Goal: Transaction & Acquisition: Purchase product/service

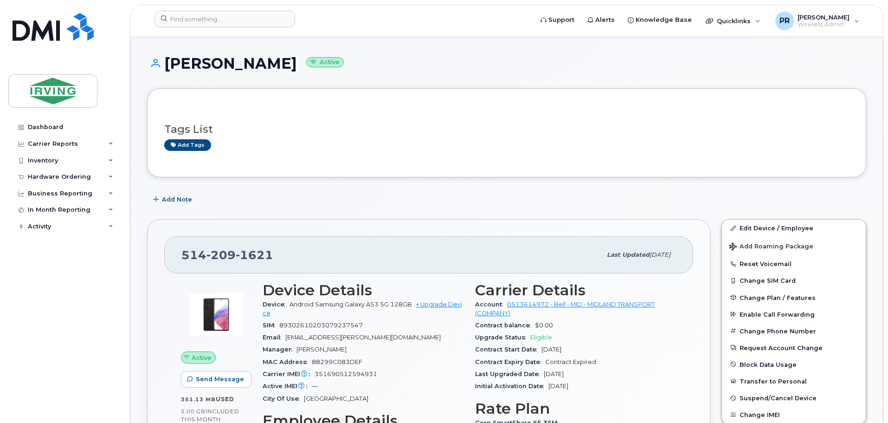
scroll to position [46, 0]
click at [199, 13] on input at bounding box center [224, 19] width 141 height 17
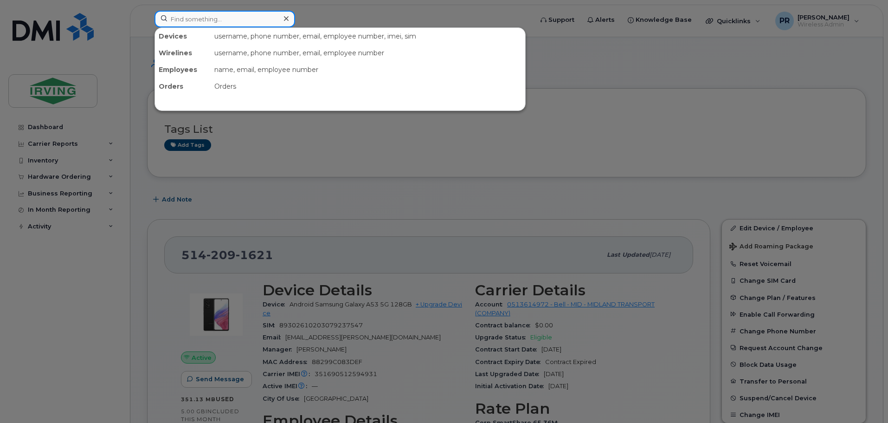
paste input "506-852-6078"
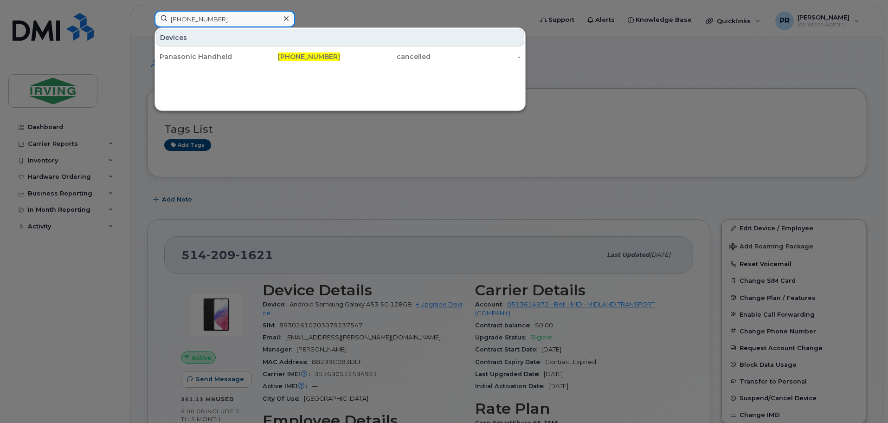
type input "506-852-6078"
click at [443, 207] on div at bounding box center [444, 211] width 888 height 423
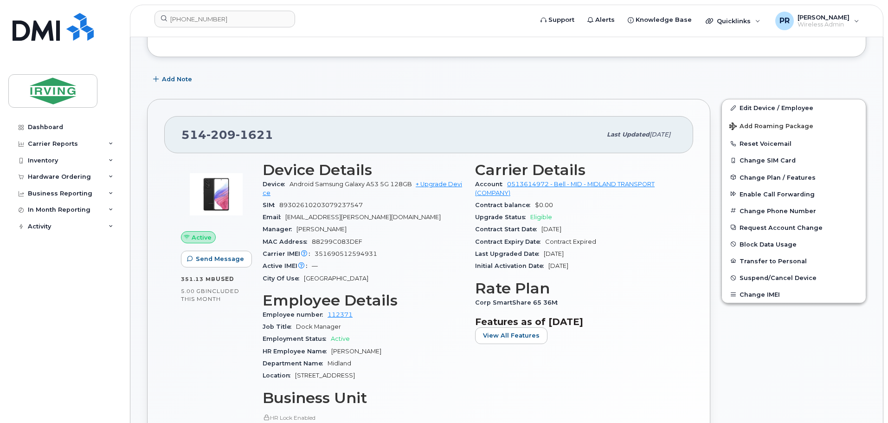
scroll to position [186, 0]
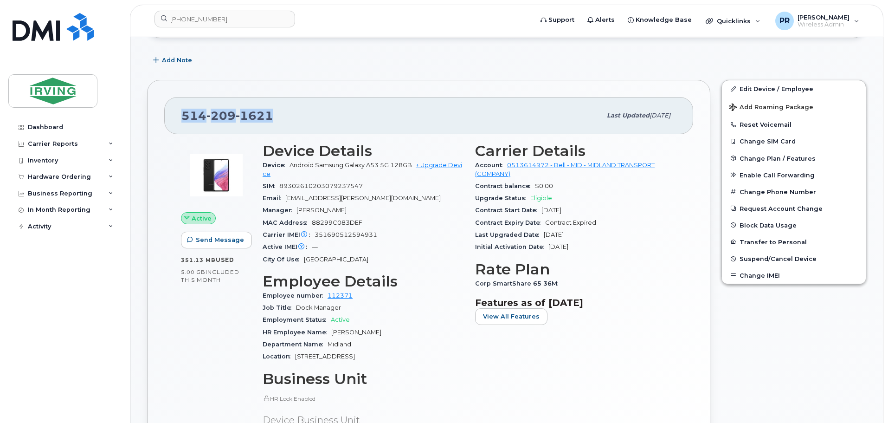
drag, startPoint x: 276, startPoint y: 115, endPoint x: 177, endPoint y: 118, distance: 99.3
click at [177, 118] on div "514 209 1621 Last updated Sep 02, 2025" at bounding box center [428, 115] width 529 height 37
copy span "514 209 1621"
click at [448, 163] on link "+ Upgrade Device" at bounding box center [362, 168] width 199 height 15
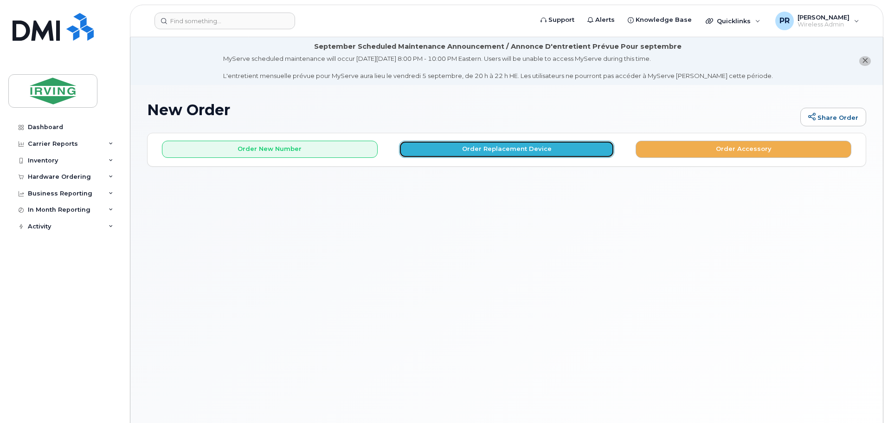
click at [460, 150] on button "Order Replacement Device" at bounding box center [507, 149] width 216 height 17
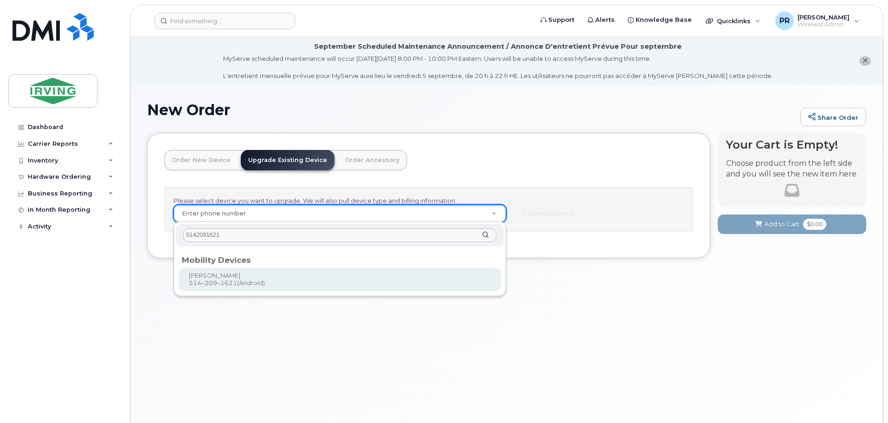
type input "5142091621"
type input "703927"
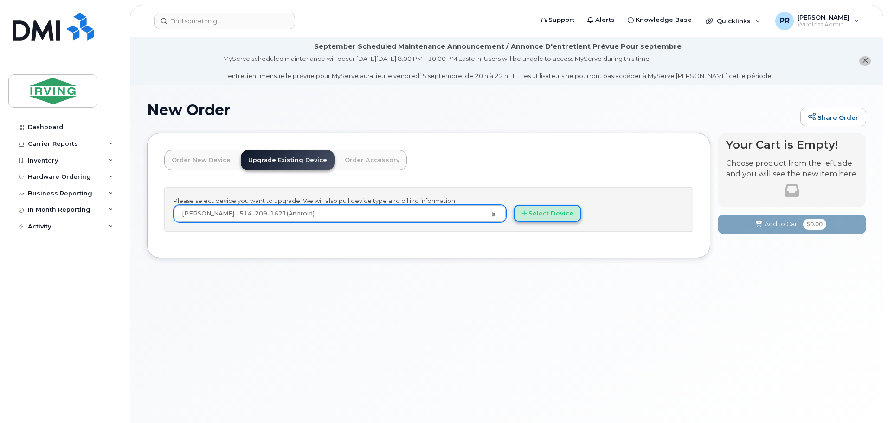
click at [538, 213] on button "Select Device" at bounding box center [547, 213] width 68 height 17
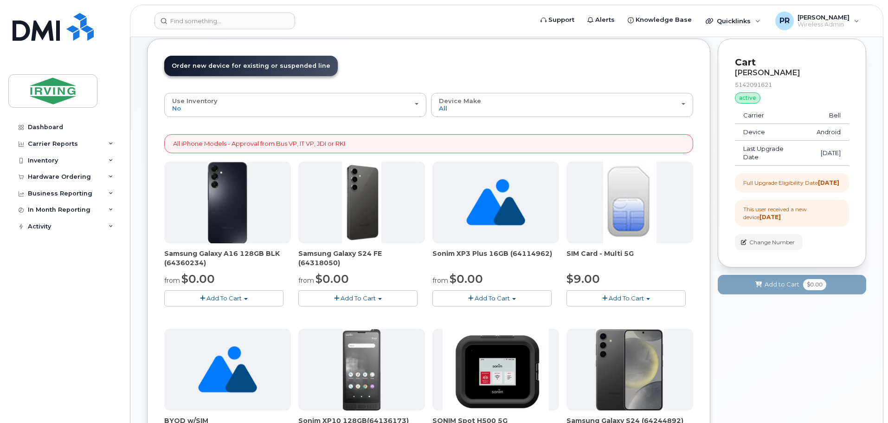
scroll to position [139, 0]
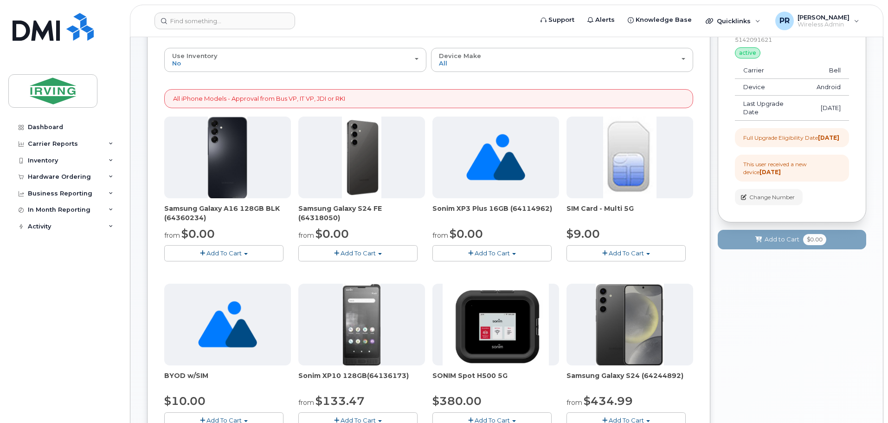
click at [374, 251] on span "Add To Cart" at bounding box center [357, 252] width 35 height 7
click at [370, 269] on link "$0.00 - 3 year term - voice & data plan (128GB)" at bounding box center [381, 270] width 161 height 12
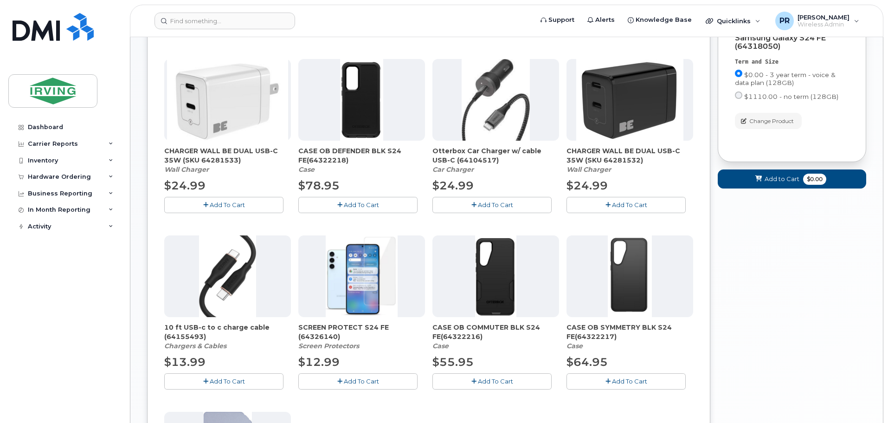
scroll to position [417, 0]
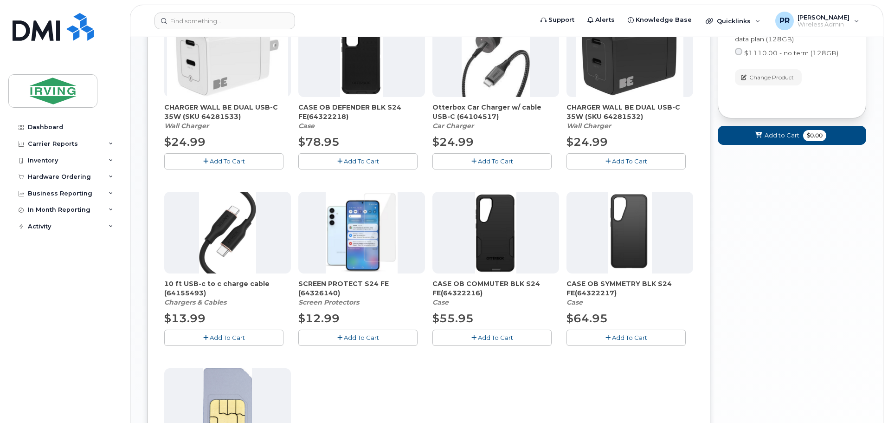
click at [624, 337] on span "Add To Cart" at bounding box center [629, 336] width 35 height 7
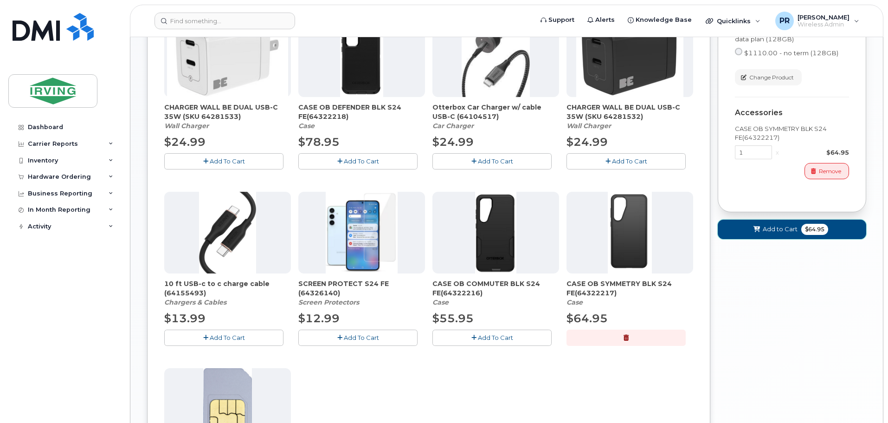
click at [774, 233] on span "Add to Cart" at bounding box center [780, 228] width 35 height 9
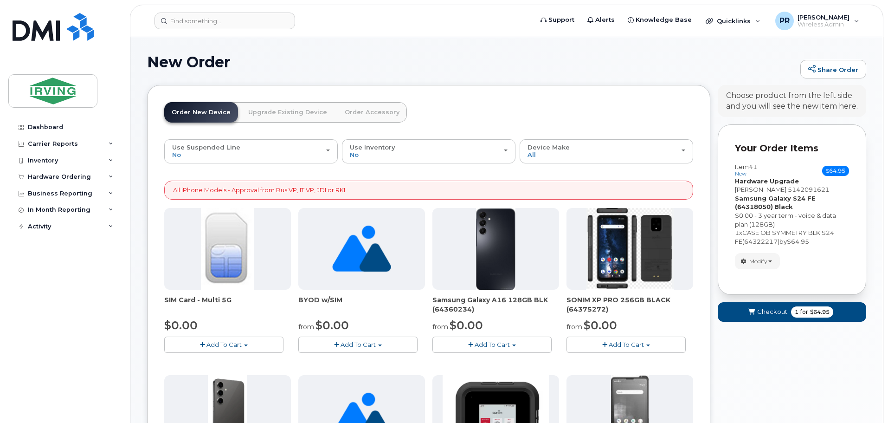
scroll to position [0, 0]
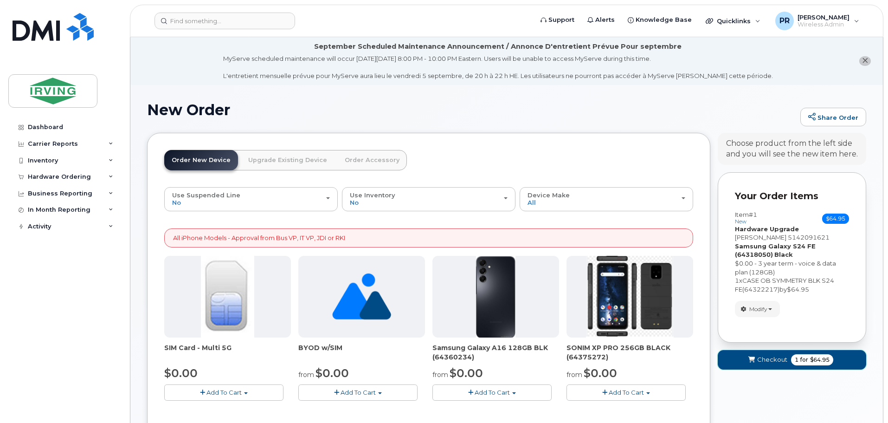
click at [779, 361] on span "Checkout" at bounding box center [772, 359] width 30 height 9
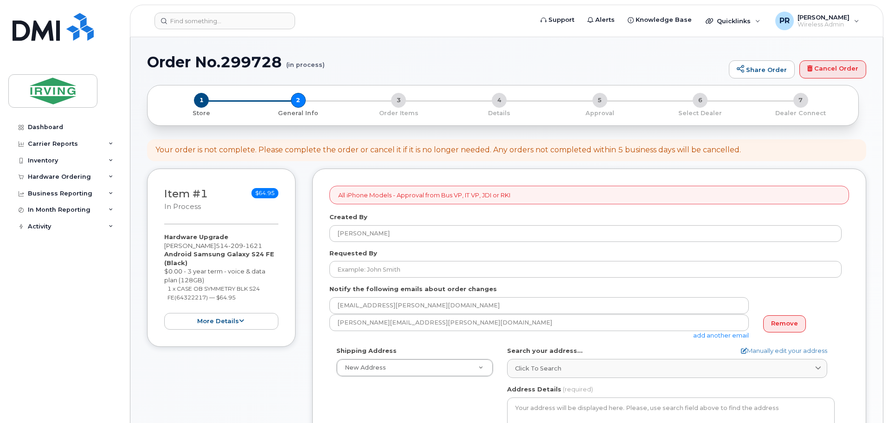
select select
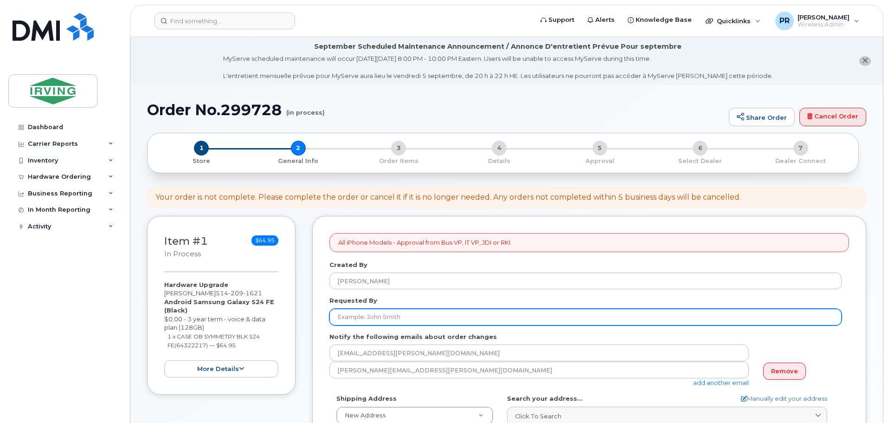
click at [379, 317] on input "Requested By" at bounding box center [585, 316] width 512 height 17
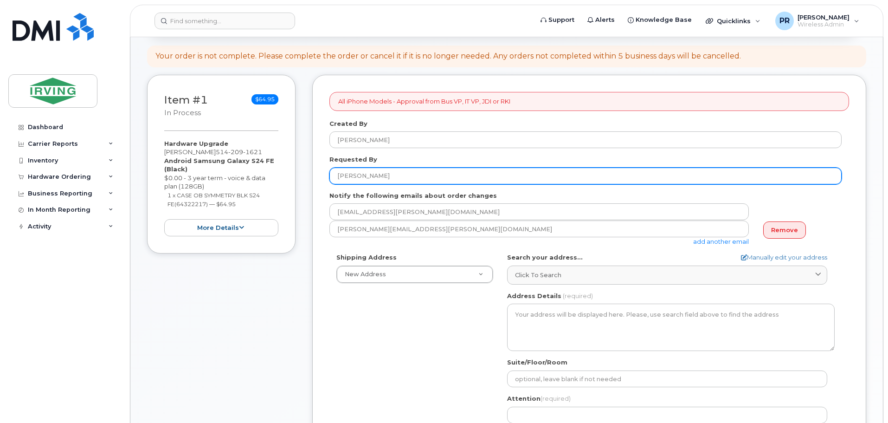
click at [426, 176] on input "Robert" at bounding box center [585, 175] width 512 height 17
type input "[PERSON_NAME]"
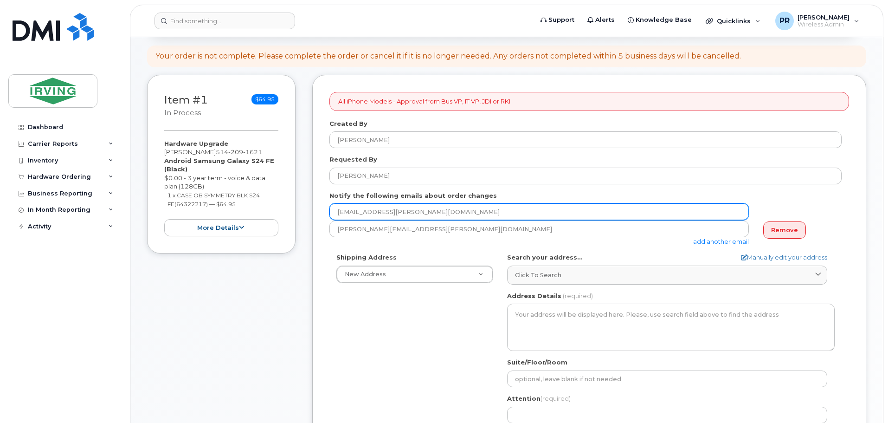
click at [602, 212] on input "nutbrown.chris@midlandtransport.com" at bounding box center [538, 211] width 419 height 17
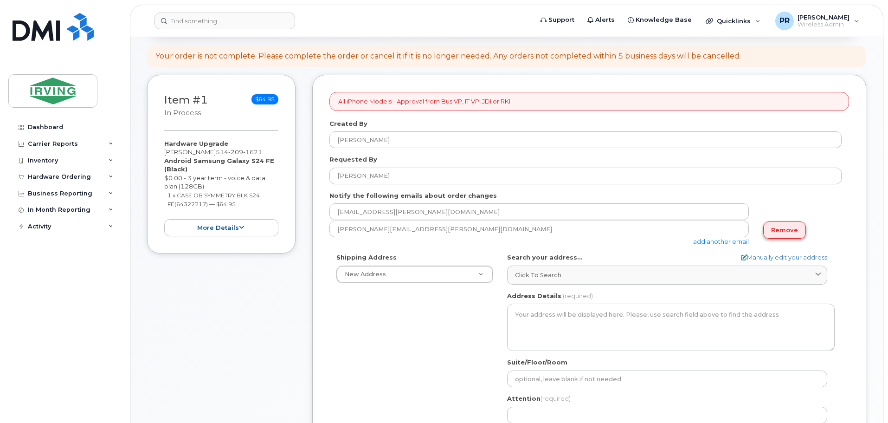
click at [786, 233] on link "Remove" at bounding box center [784, 229] width 43 height 17
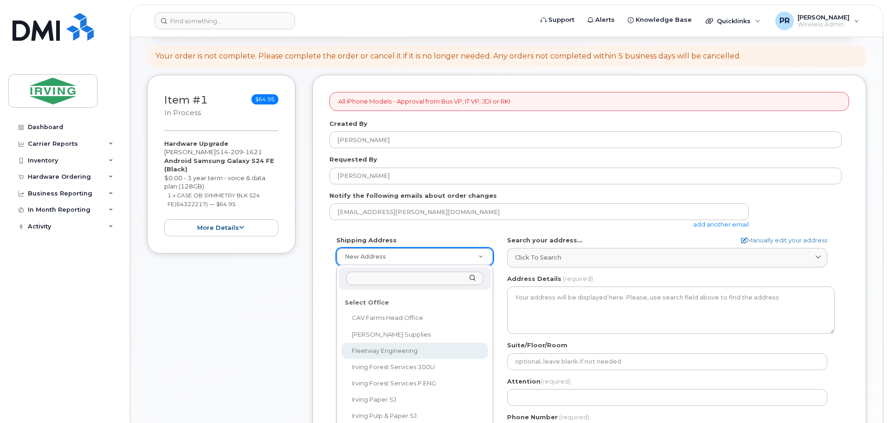
scroll to position [45, 0]
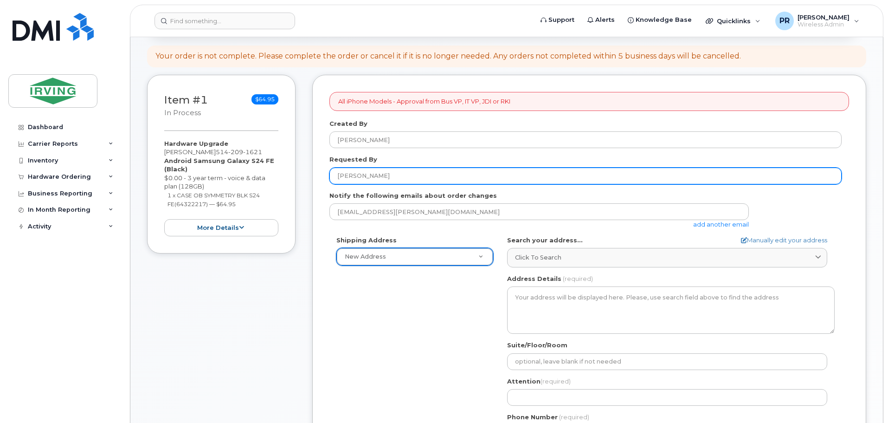
drag, startPoint x: 430, startPoint y: 177, endPoint x: 388, endPoint y: 176, distance: 41.7
drag, startPoint x: 384, startPoint y: 176, endPoint x: 269, endPoint y: 179, distance: 114.1
click at [269, 179] on div "Item #1 in process $64.95 Hardware Upgrade Chris Nutbrown 514 209 1621 Android …" at bounding box center [506, 339] width 719 height 528
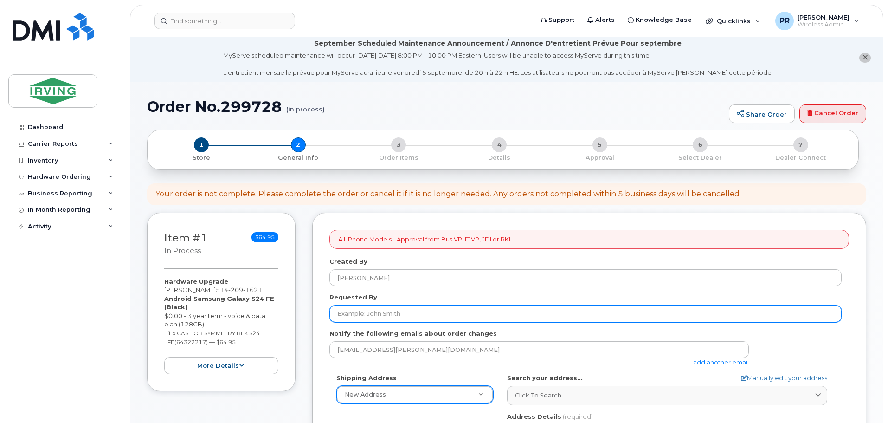
scroll to position [0, 0]
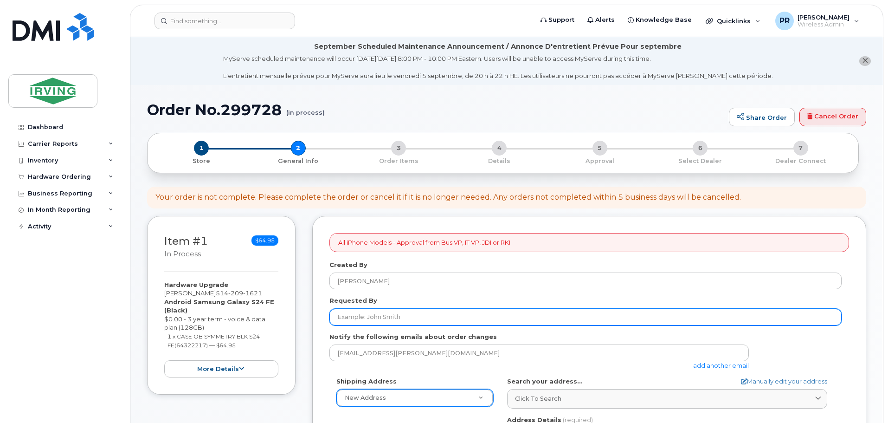
click at [391, 313] on input "Requested By" at bounding box center [585, 316] width 512 height 17
click at [400, 314] on input "Requested By" at bounding box center [585, 316] width 512 height 17
type input "[PERSON_NAME]"
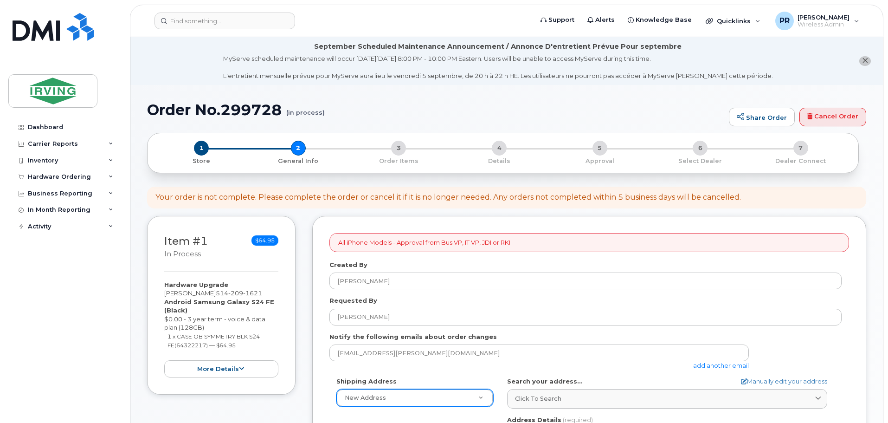
click at [708, 365] on link "add another email" at bounding box center [721, 364] width 56 height 7
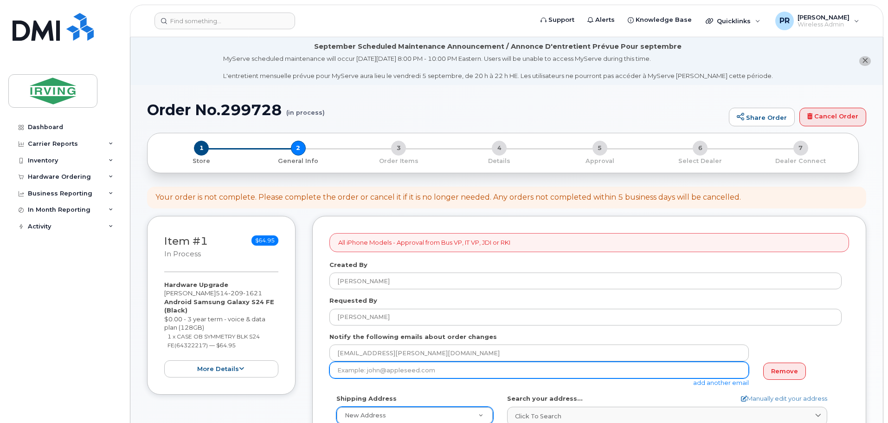
click at [520, 371] on input "email" at bounding box center [538, 369] width 419 height 17
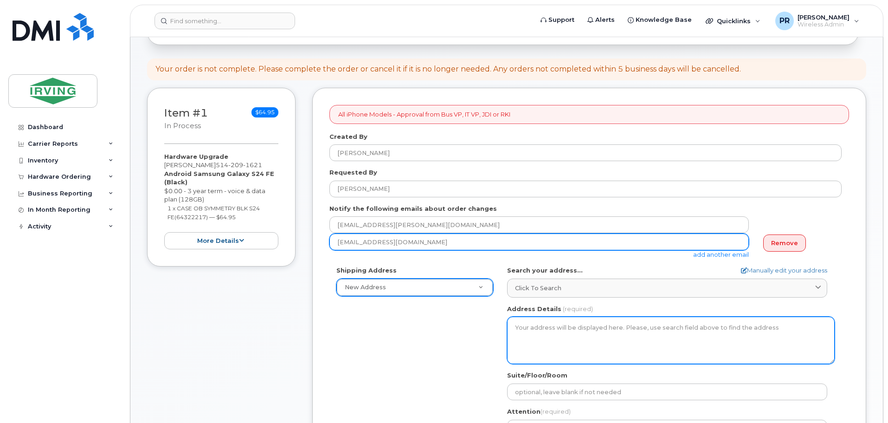
scroll to position [139, 0]
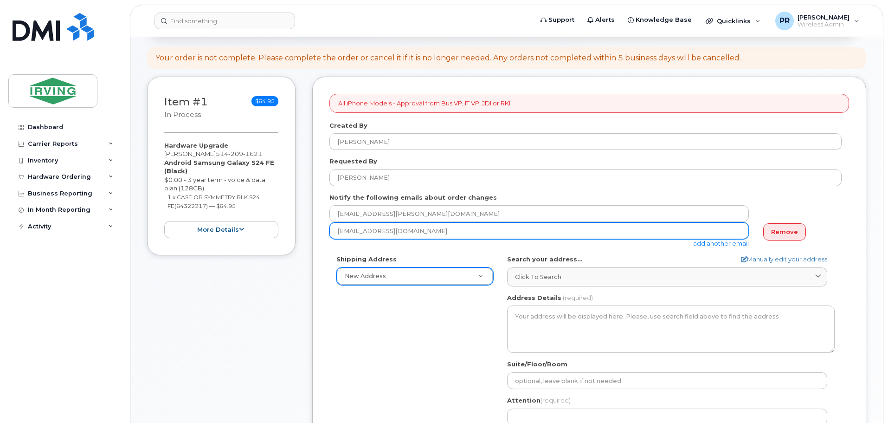
type input "is@midlandtransport.com"
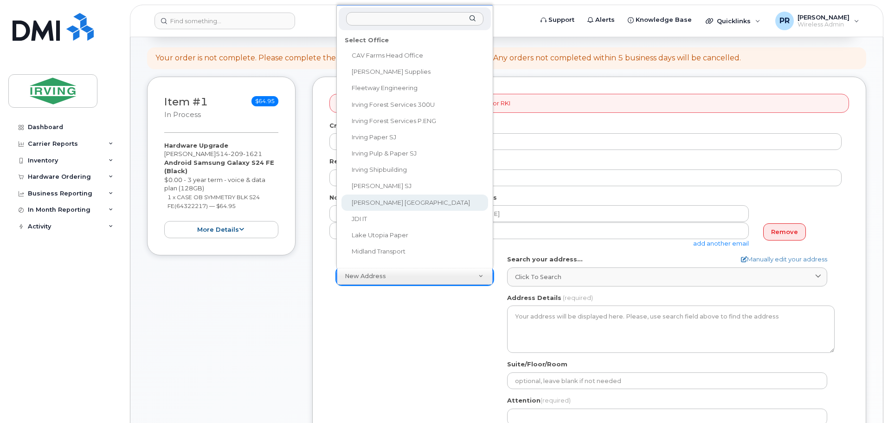
scroll to position [45, 0]
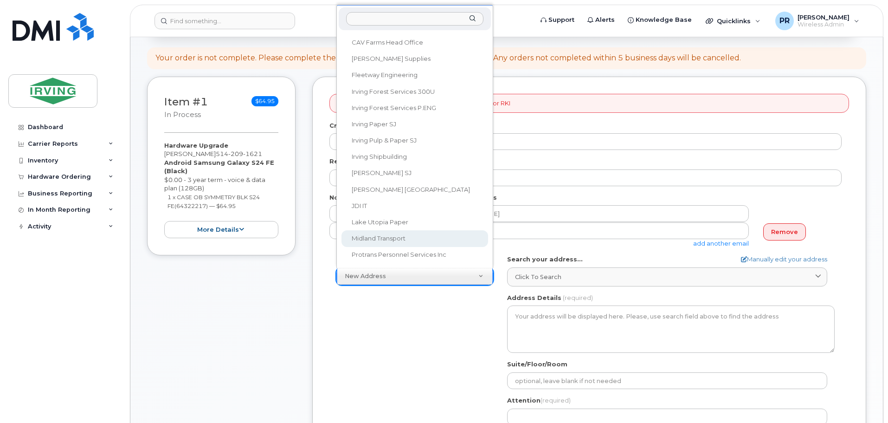
select select
type textarea "100 Prom Midland DIEPPE NB E1A 6X4 CANADA Dieppe New Brunswick E1A 6X4"
type input "[PERSON_NAME]"
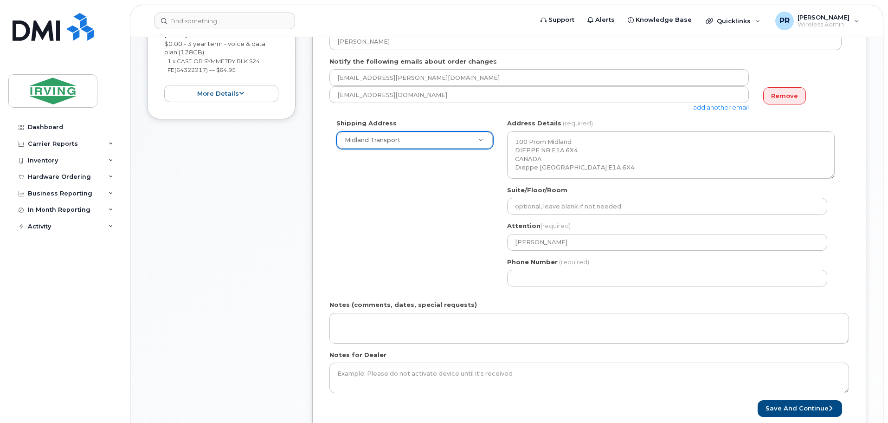
scroll to position [278, 0]
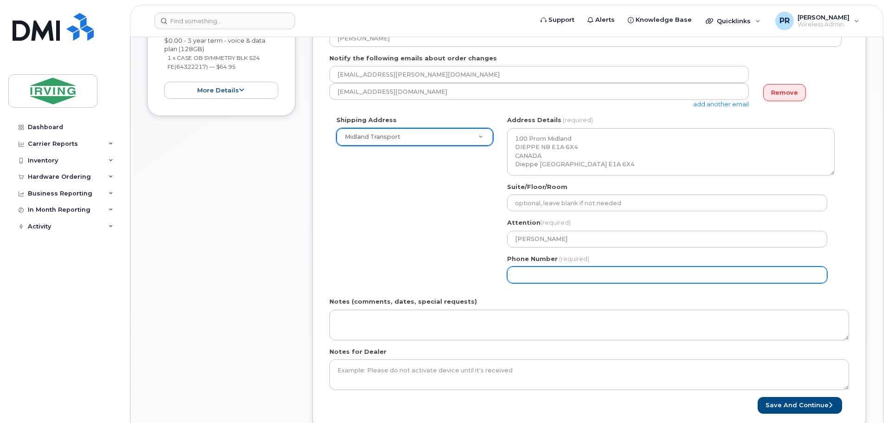
click at [533, 273] on input "Phone Number" at bounding box center [667, 274] width 320 height 17
select select
type input "506859562"
select select
type input "5068595622"
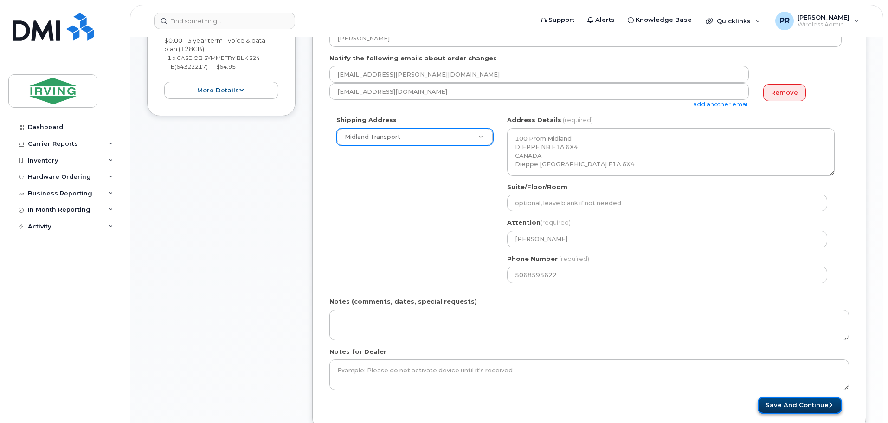
click at [781, 404] on button "Save and Continue" at bounding box center [799, 405] width 84 height 17
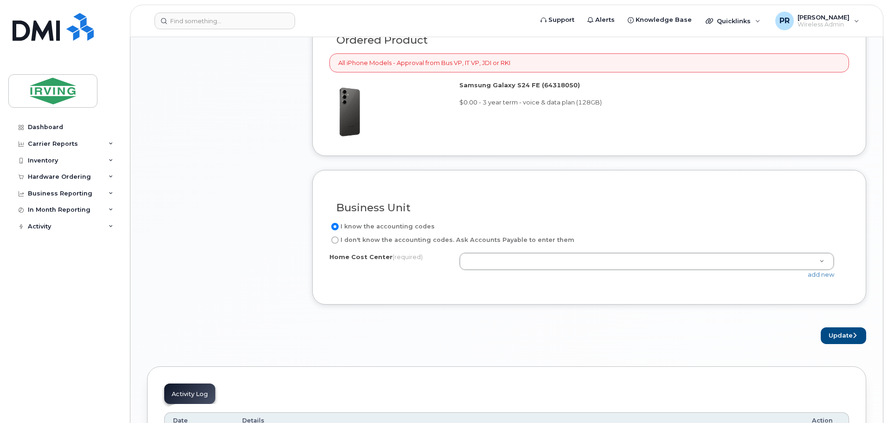
scroll to position [791, 0]
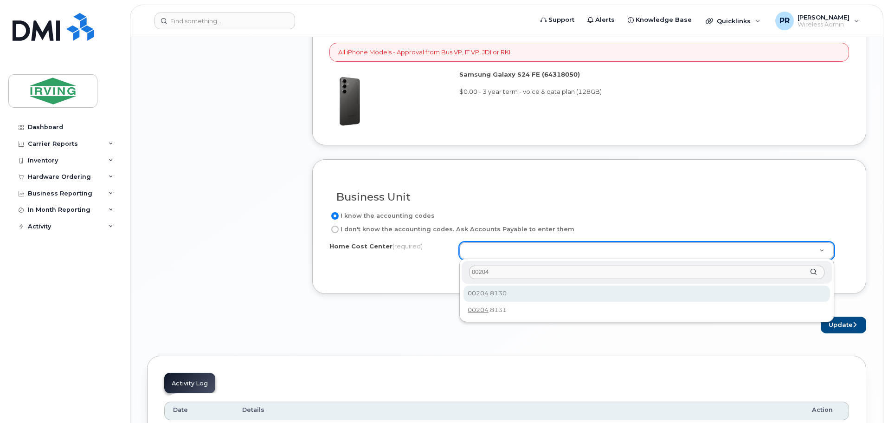
type input "00204"
type input "00204.8130"
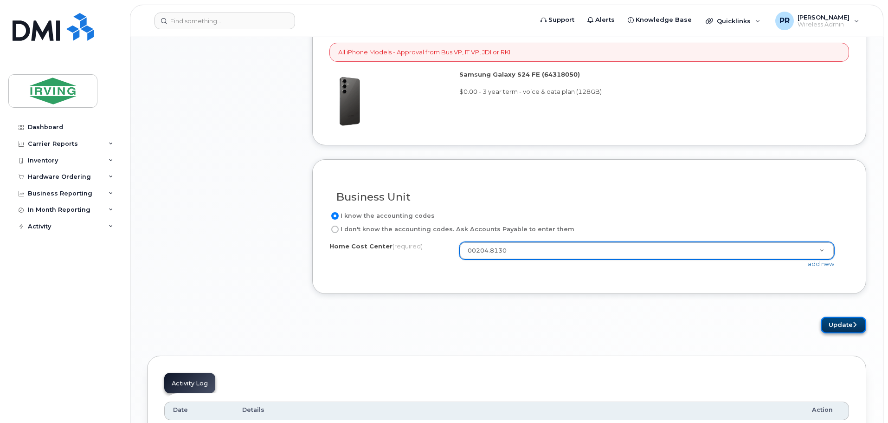
click at [847, 326] on button "Update" at bounding box center [842, 324] width 45 height 17
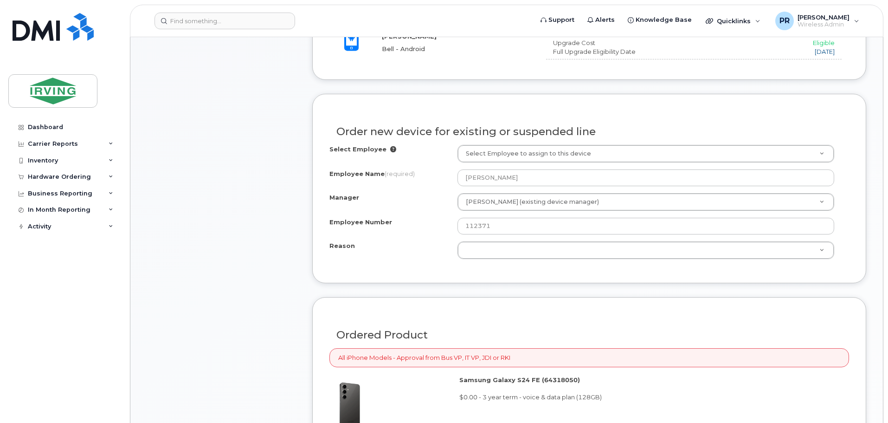
scroll to position [402, 0]
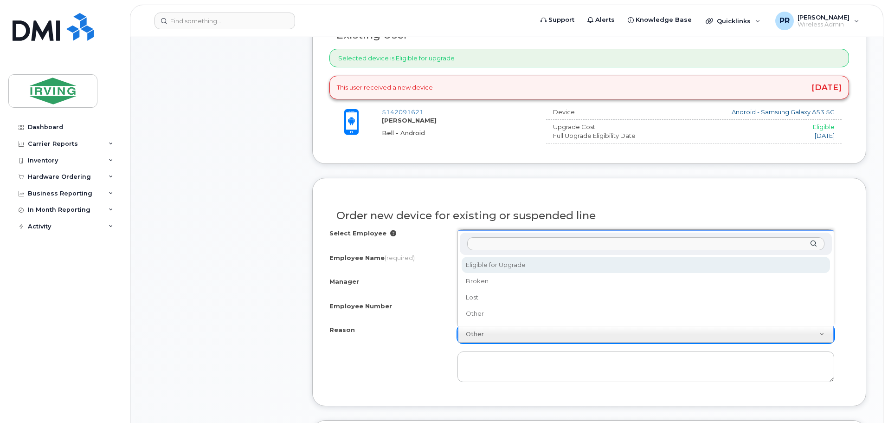
select select "eligible_for_upgrade"
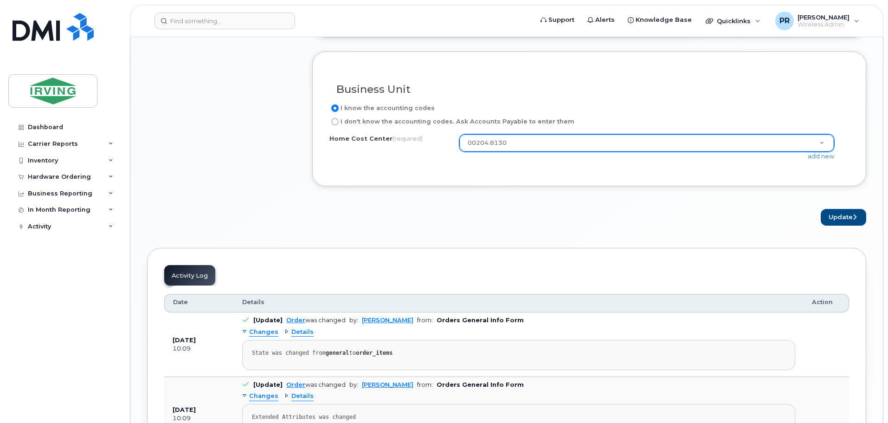
scroll to position [1005, 0]
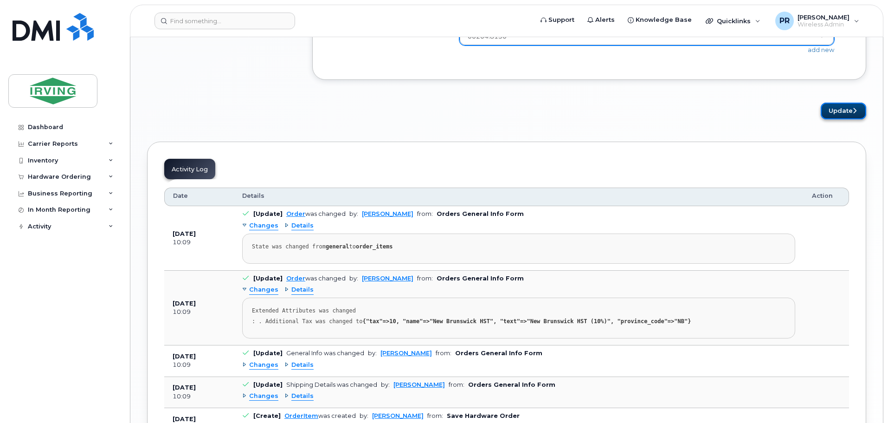
click at [835, 107] on button "Update" at bounding box center [842, 111] width 45 height 17
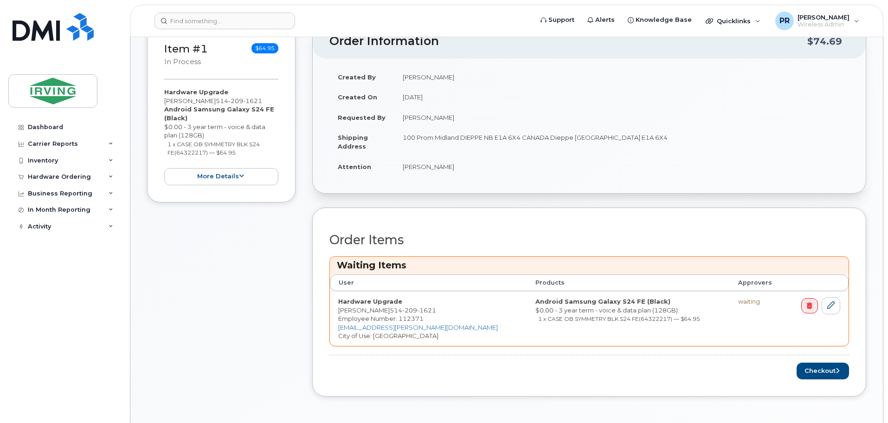
scroll to position [417, 0]
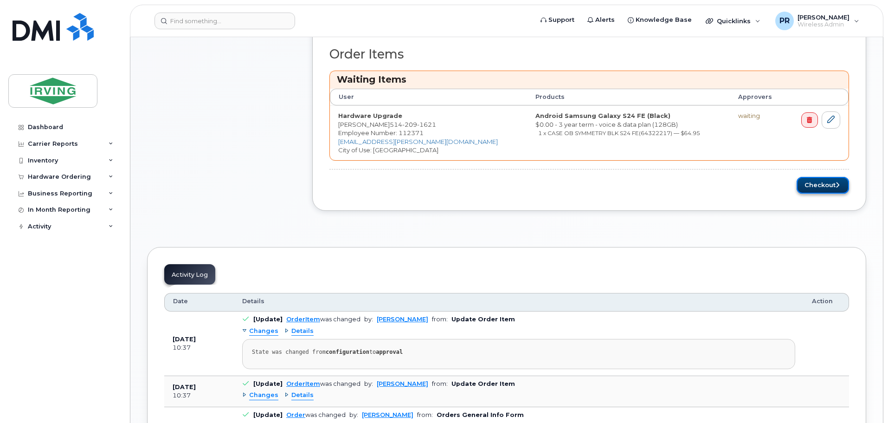
click at [820, 185] on button "Checkout" at bounding box center [822, 185] width 52 height 17
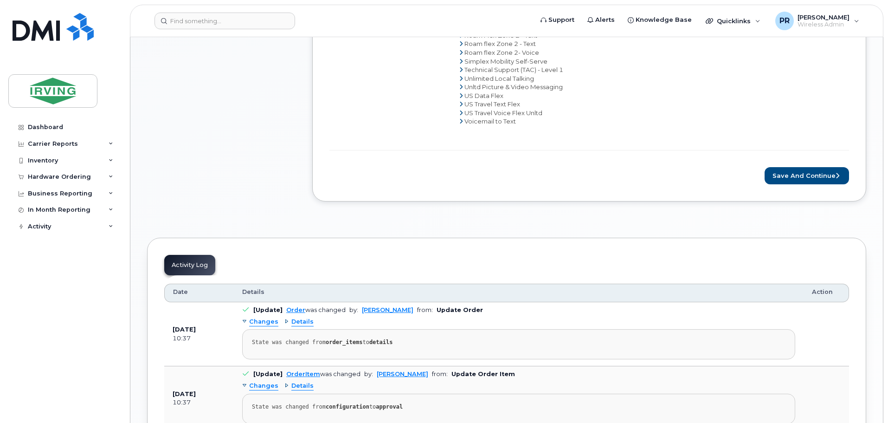
scroll to position [696, 0]
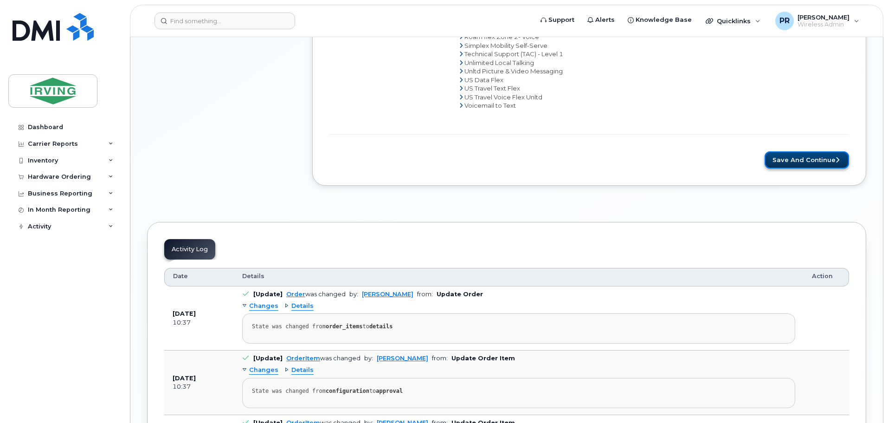
click at [793, 155] on button "Save and Continue" at bounding box center [806, 159] width 84 height 17
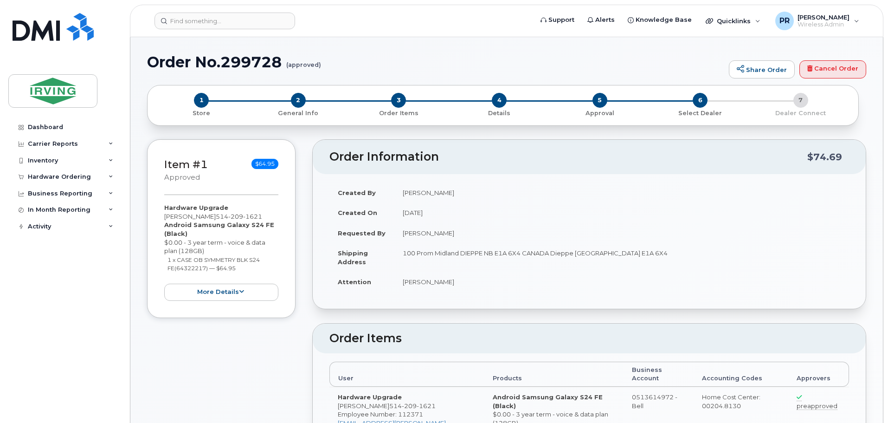
radio input "true"
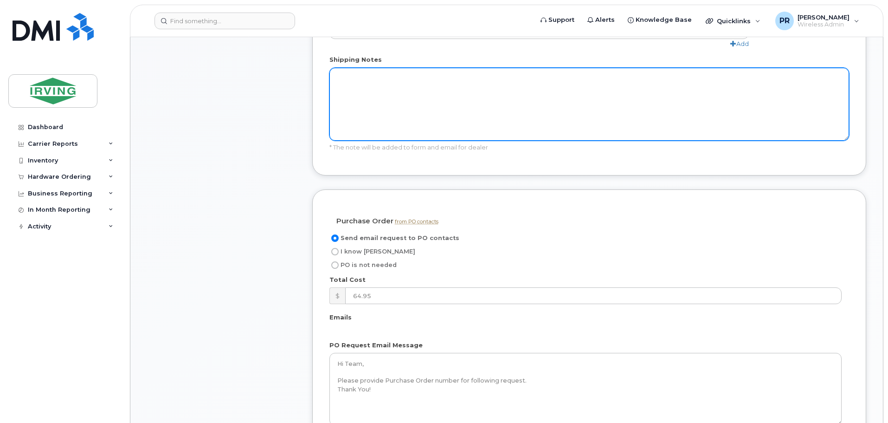
scroll to position [649, 0]
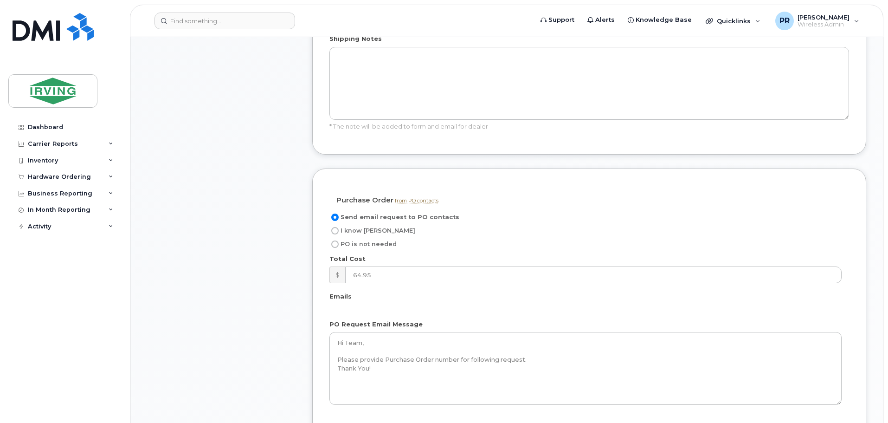
click at [363, 227] on span "I know PO" at bounding box center [377, 230] width 75 height 7
click at [339, 227] on input "I know PO" at bounding box center [334, 230] width 7 height 7
radio input "true"
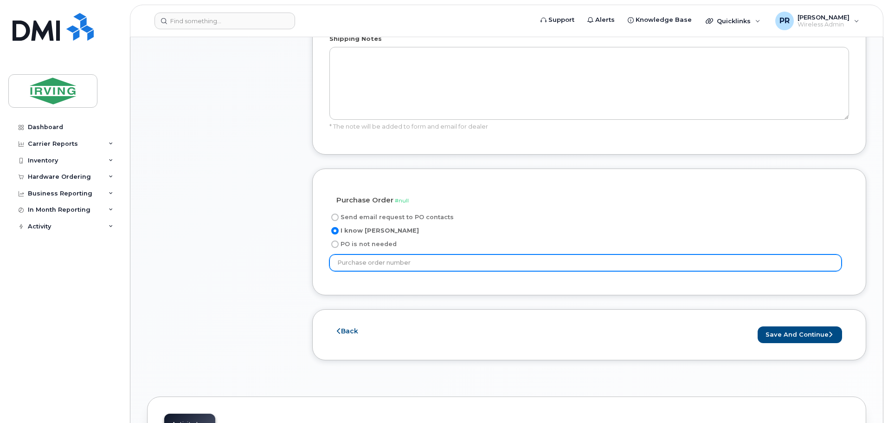
click at [423, 254] on input "text" at bounding box center [585, 262] width 512 height 17
click at [428, 254] on input "text" at bounding box center [585, 262] width 512 height 17
type input "64079"
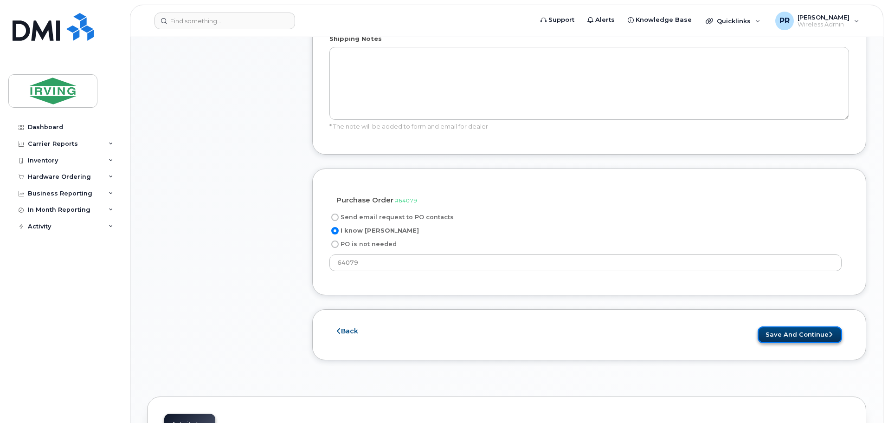
click at [779, 326] on button "Save and Continue" at bounding box center [799, 334] width 84 height 17
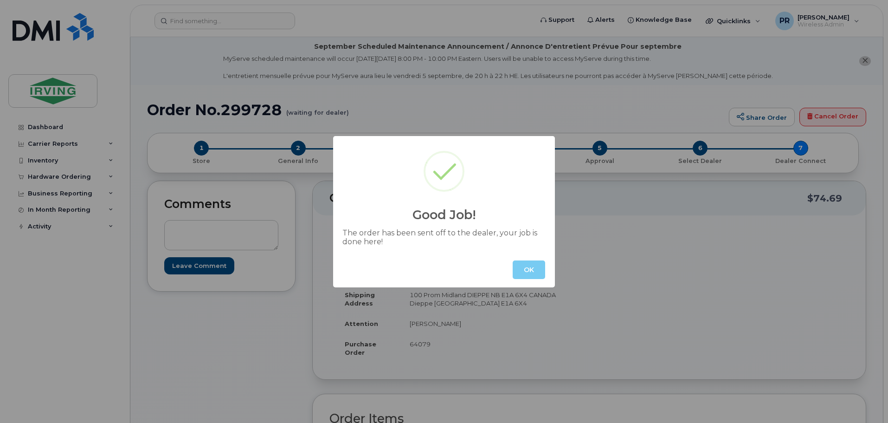
click at [533, 274] on button "OK" at bounding box center [529, 269] width 32 height 19
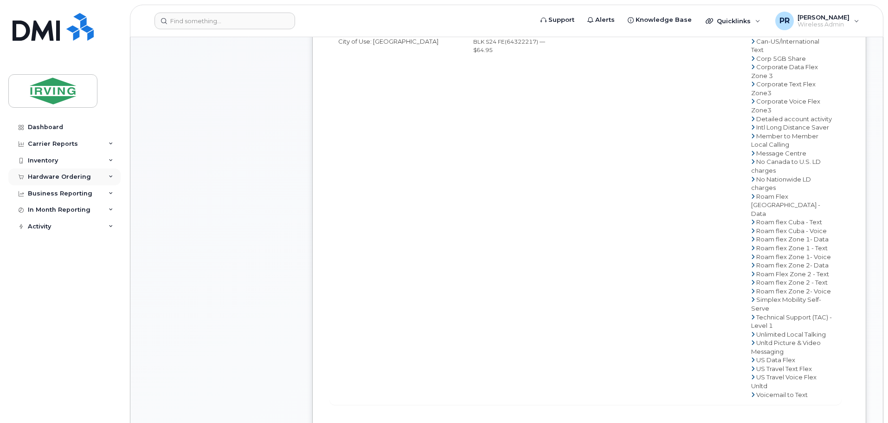
scroll to position [232, 0]
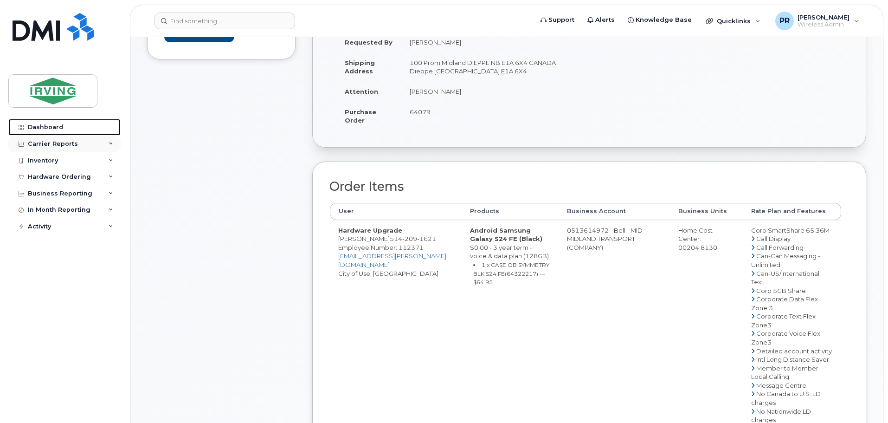
drag, startPoint x: 61, startPoint y: 130, endPoint x: 65, endPoint y: 142, distance: 13.4
click at [61, 130] on div "Dashboard" at bounding box center [45, 126] width 35 height 7
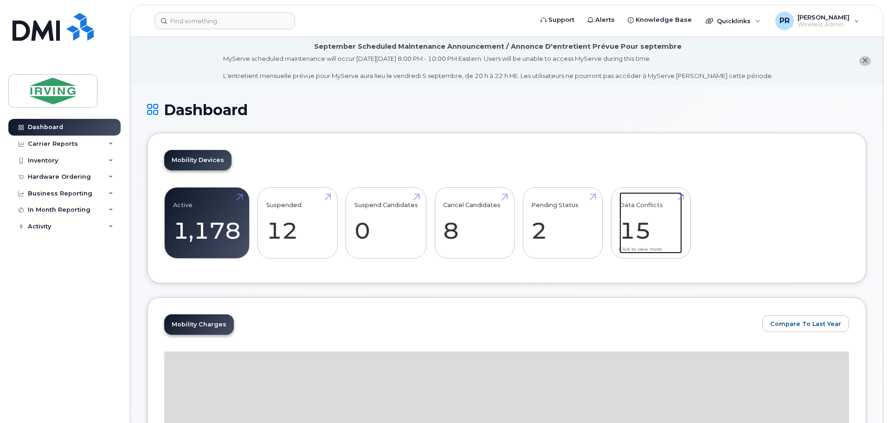
click at [642, 224] on link "Data Conflicts 15" at bounding box center [650, 222] width 63 height 61
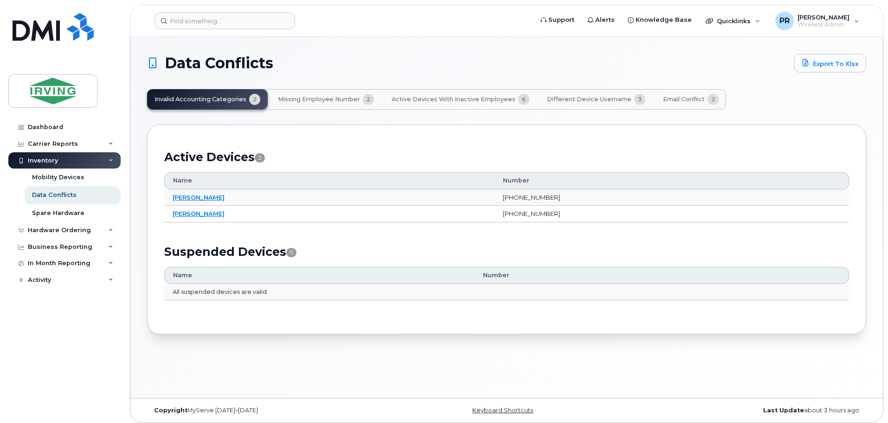
click at [452, 98] on span "Active Devices with Inactive Employees" at bounding box center [453, 99] width 124 height 7
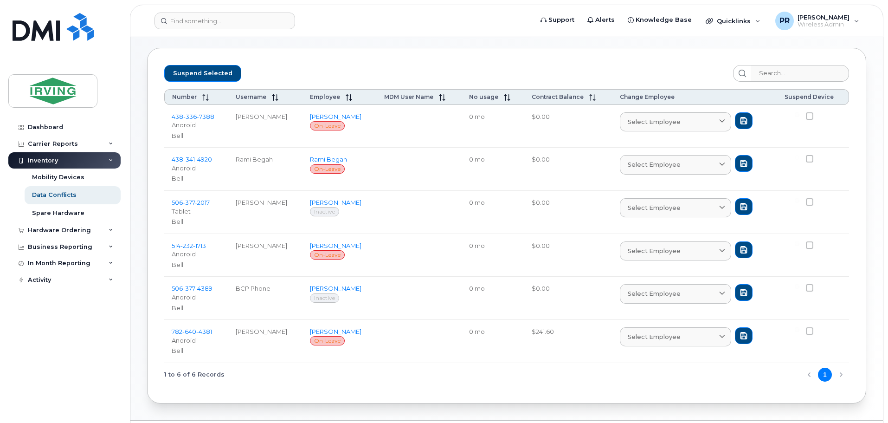
scroll to position [93, 0]
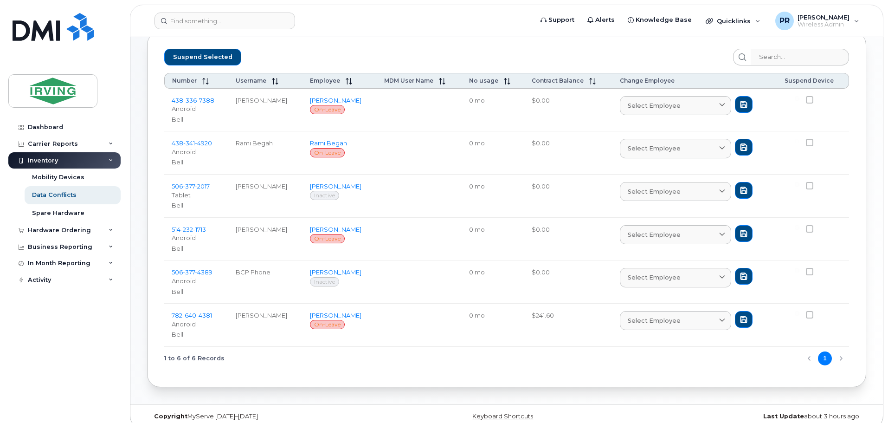
drag, startPoint x: 231, startPoint y: 229, endPoint x: 304, endPoint y: 232, distance: 73.8
click at [302, 232] on td "[PERSON_NAME]" at bounding box center [265, 239] width 74 height 43
copy td "[PERSON_NAME]"
click at [48, 126] on div "Dashboard" at bounding box center [45, 126] width 35 height 7
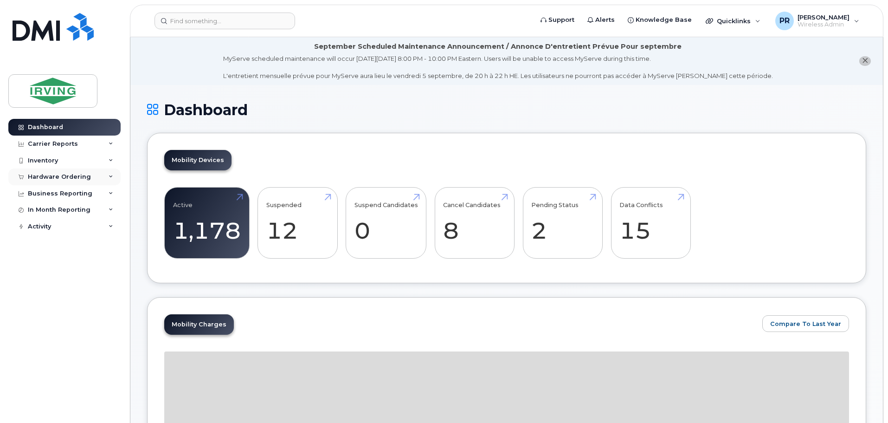
click at [50, 175] on div "Hardware Ordering" at bounding box center [59, 176] width 63 height 7
click at [51, 211] on div "Orders" at bounding box center [43, 211] width 23 height 8
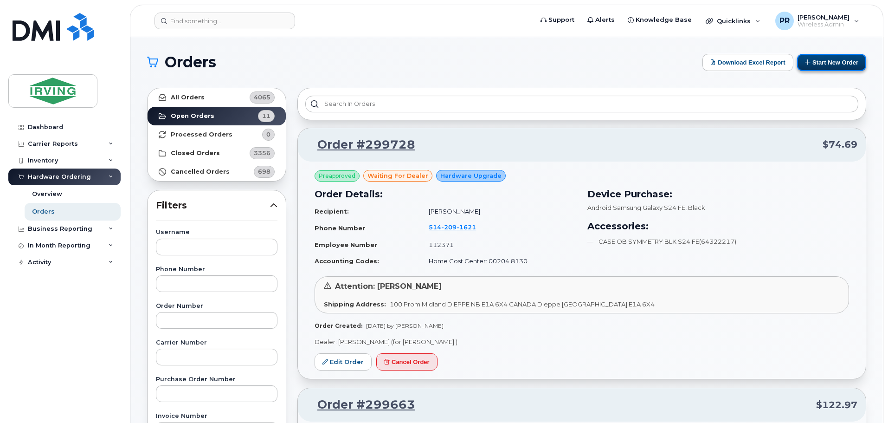
click at [818, 57] on button "Start New Order" at bounding box center [831, 62] width 69 height 17
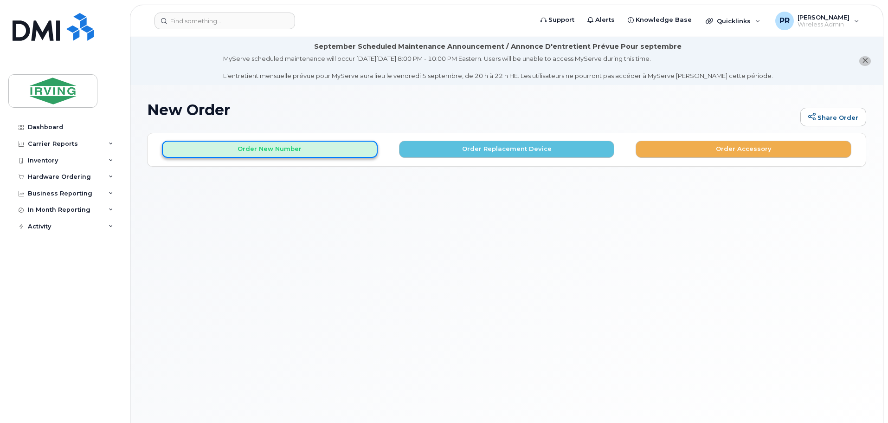
click at [243, 146] on button "Order New Number" at bounding box center [270, 149] width 216 height 17
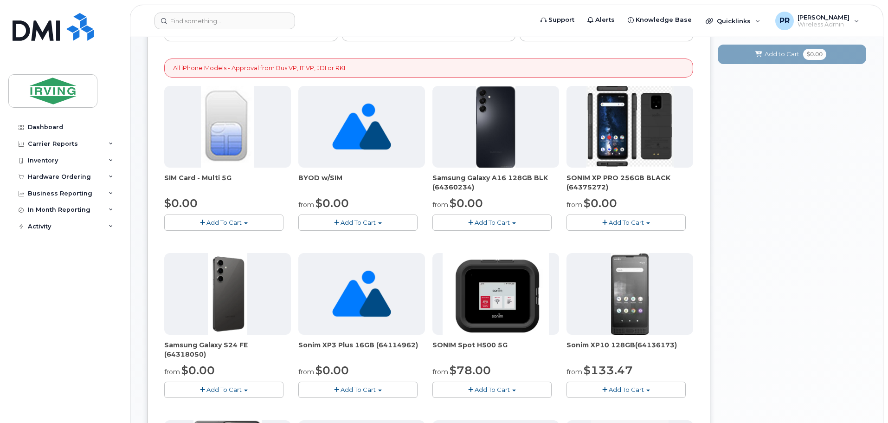
scroll to position [186, 0]
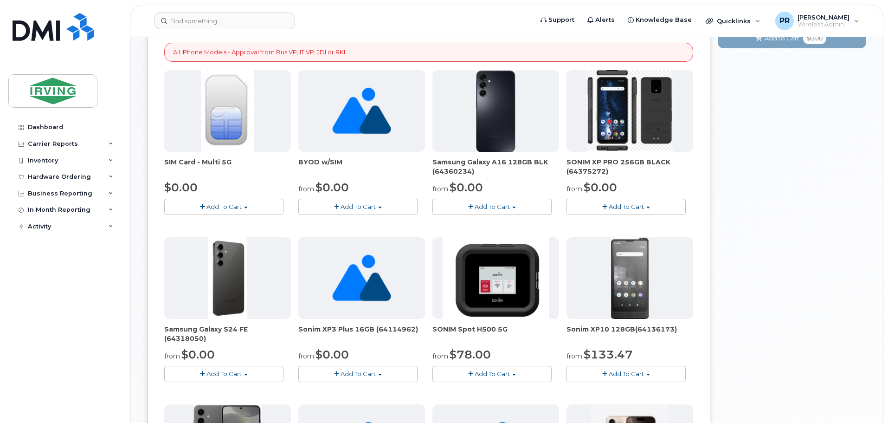
click at [222, 376] on span "Add To Cart" at bounding box center [223, 373] width 35 height 7
click at [223, 390] on link "$0.00 - 3 year term - voice & data plan (128GB)" at bounding box center [247, 391] width 161 height 12
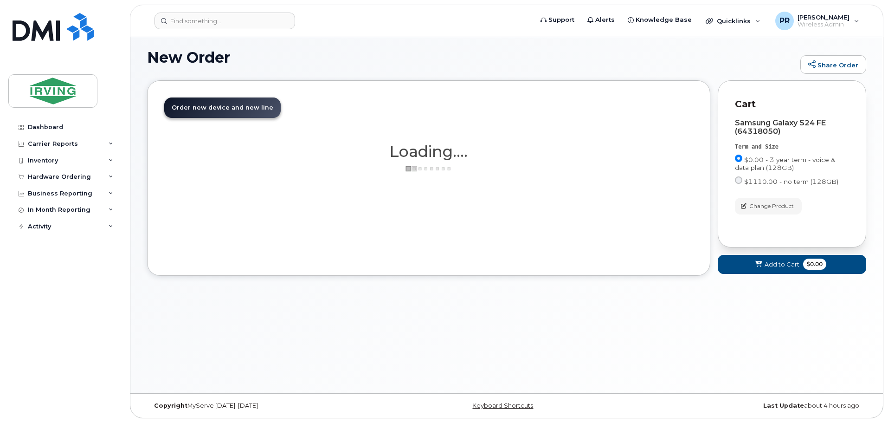
scroll to position [52, 0]
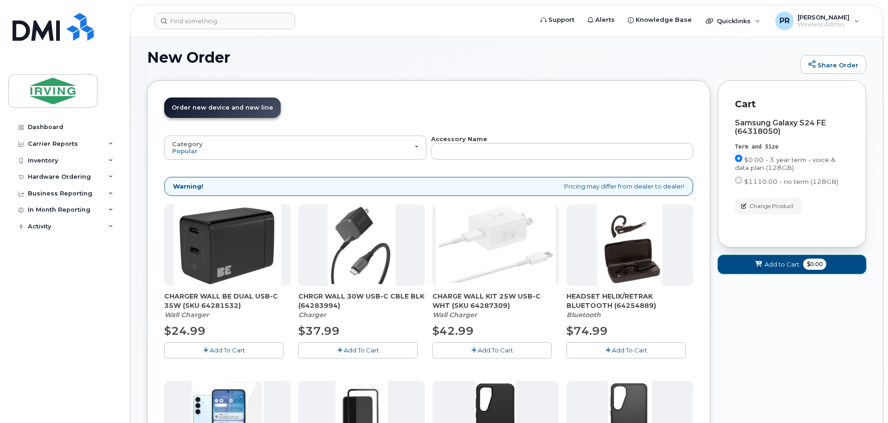
click at [789, 266] on span "Add to Cart" at bounding box center [781, 264] width 35 height 9
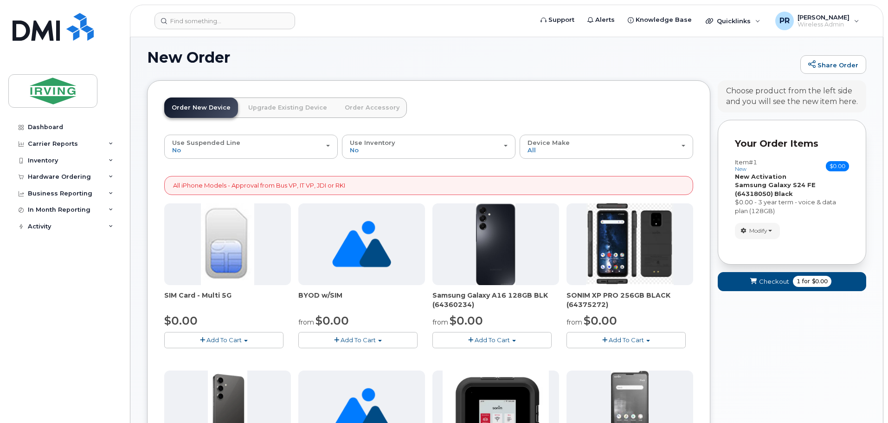
click at [357, 106] on link "Order Accessory" at bounding box center [372, 107] width 70 height 20
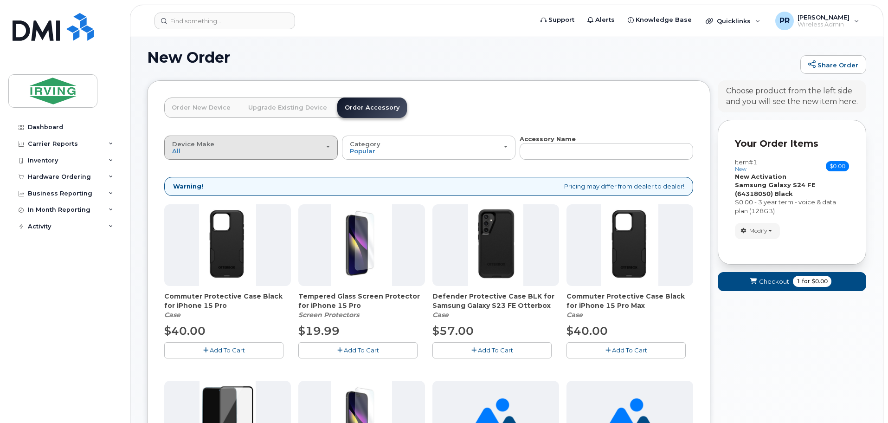
click at [214, 144] on div "Device Make All Android Cell Phone iPhone" at bounding box center [251, 148] width 158 height 14
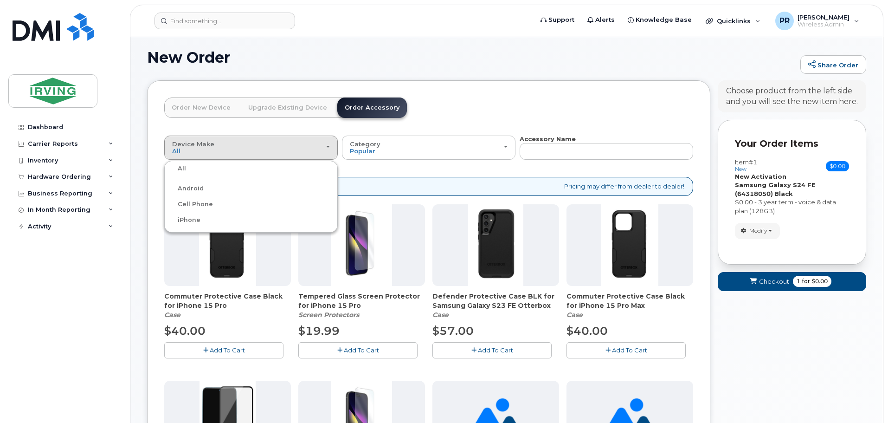
click at [206, 190] on div "Android" at bounding box center [251, 188] width 169 height 11
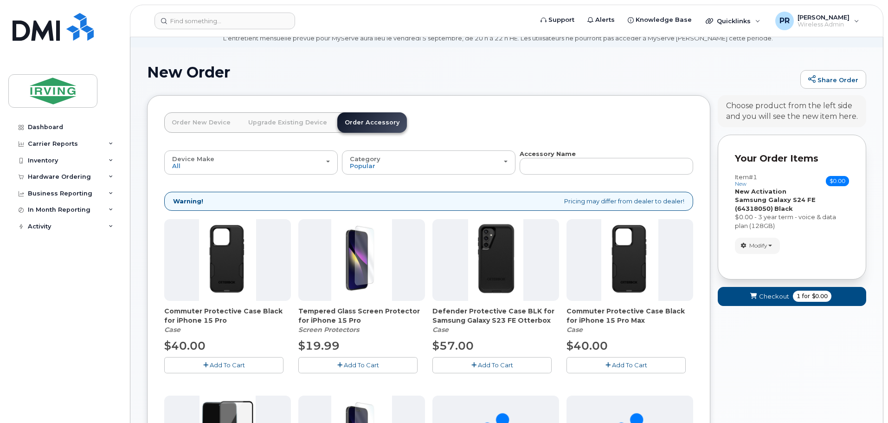
scroll to position [0, 0]
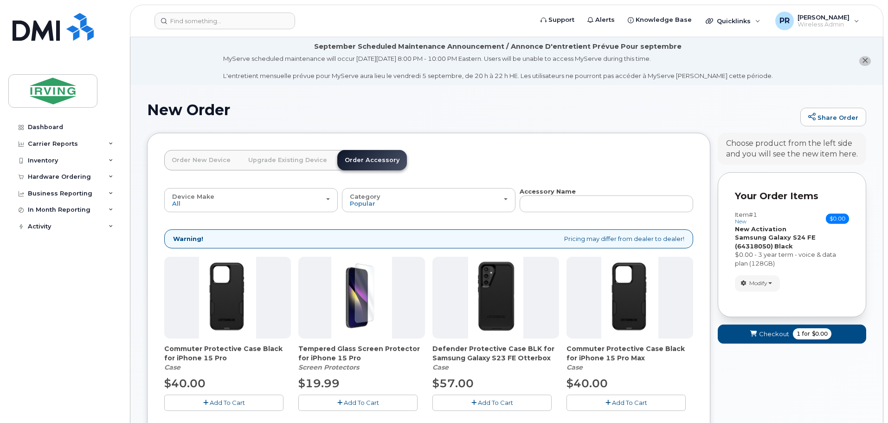
click at [862, 60] on icon "close notification" at bounding box center [865, 61] width 6 height 6
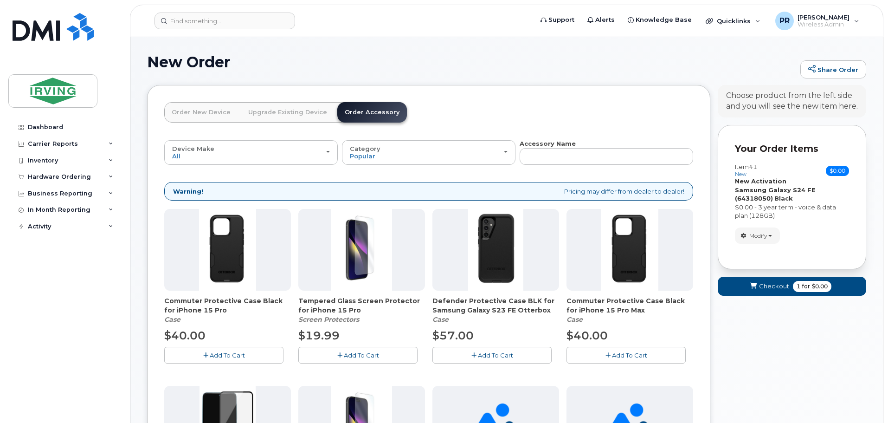
click at [206, 113] on link "Order New Device" at bounding box center [201, 112] width 74 height 20
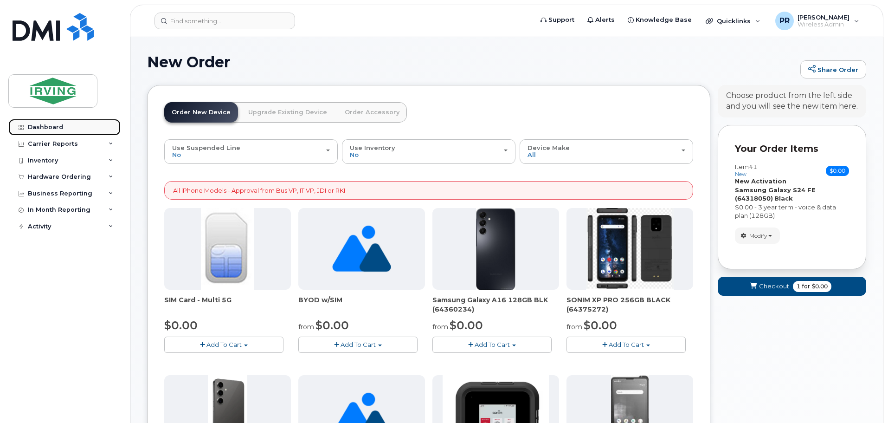
click at [53, 128] on div "Dashboard" at bounding box center [45, 126] width 35 height 7
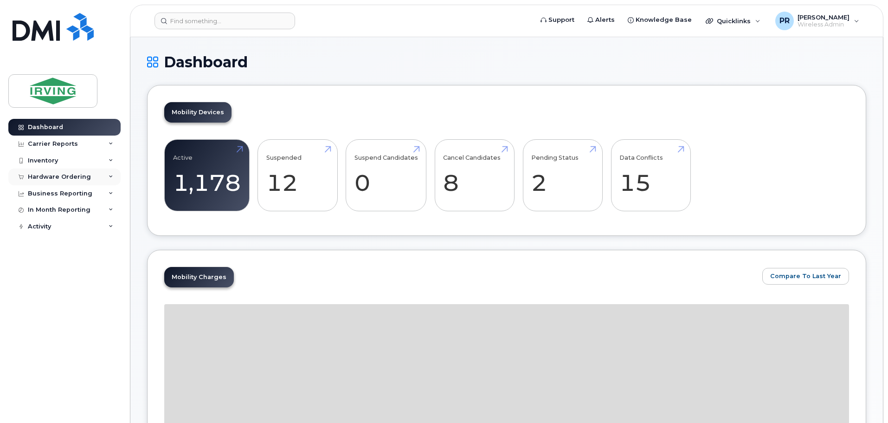
click at [48, 173] on div "Hardware Ordering" at bounding box center [64, 176] width 112 height 17
click at [45, 209] on div "Orders" at bounding box center [43, 211] width 23 height 8
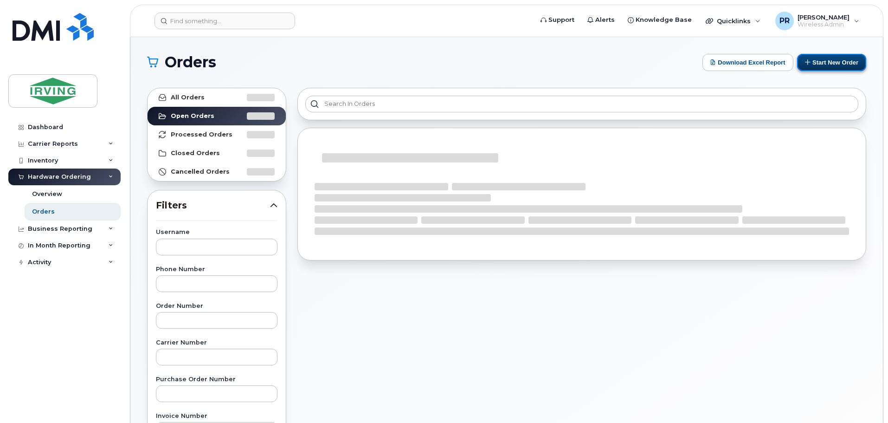
click at [828, 64] on button "Start New Order" at bounding box center [831, 62] width 69 height 17
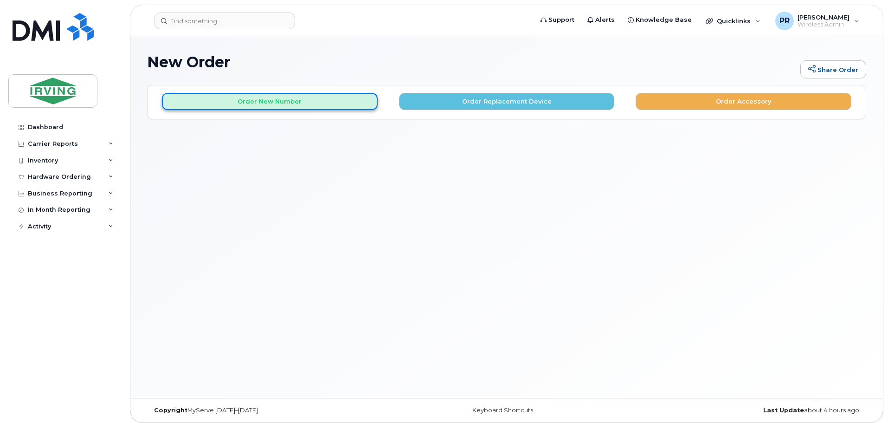
click at [282, 101] on button "Order New Number" at bounding box center [270, 101] width 216 height 17
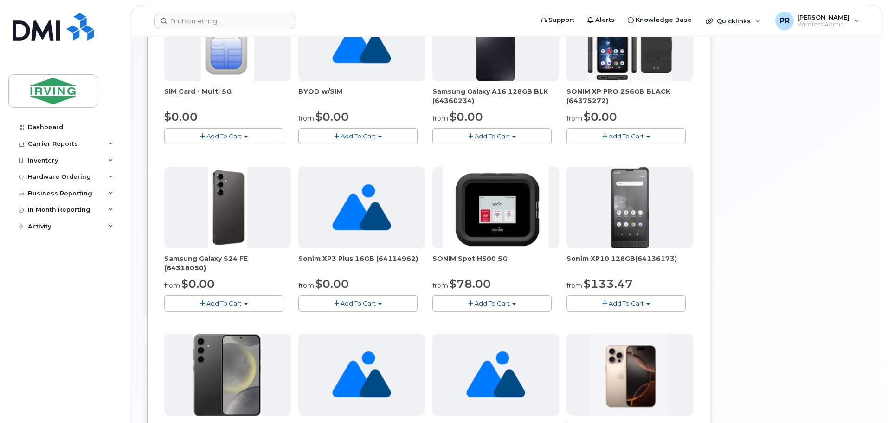
scroll to position [232, 0]
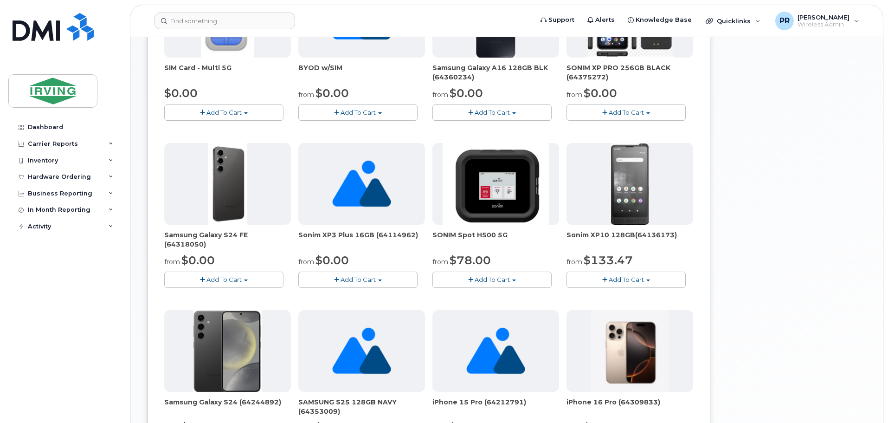
click at [221, 281] on span "Add To Cart" at bounding box center [223, 279] width 35 height 7
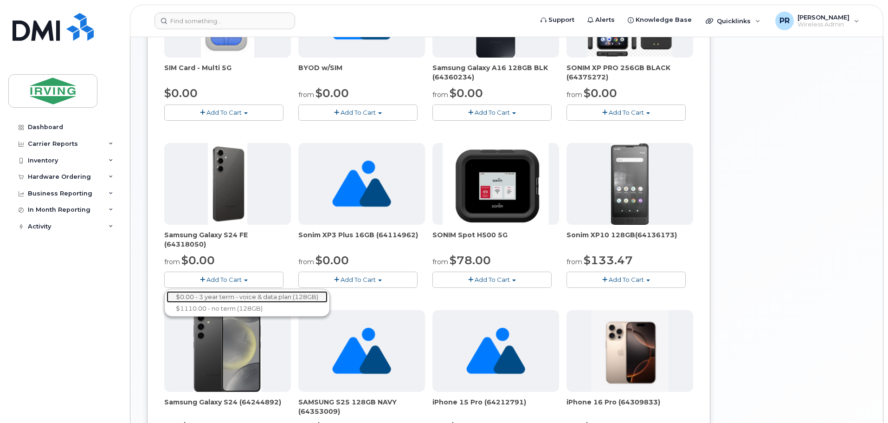
click at [226, 295] on link "$0.00 - 3 year term - voice & data plan (128GB)" at bounding box center [247, 297] width 161 height 12
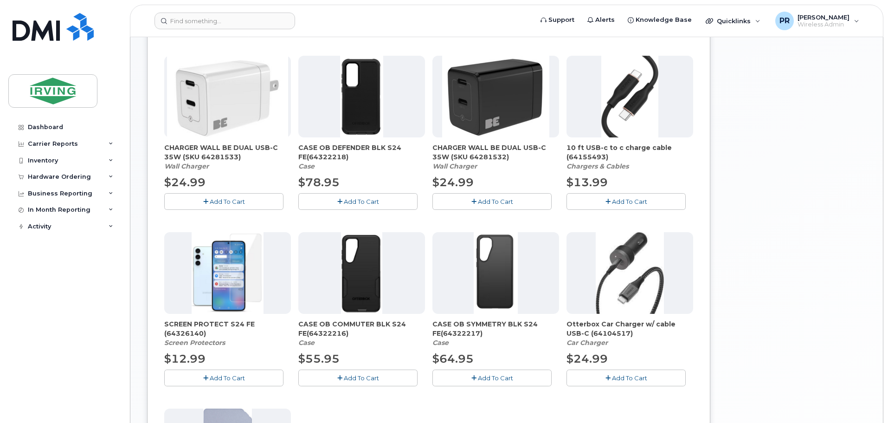
scroll to position [376, 0]
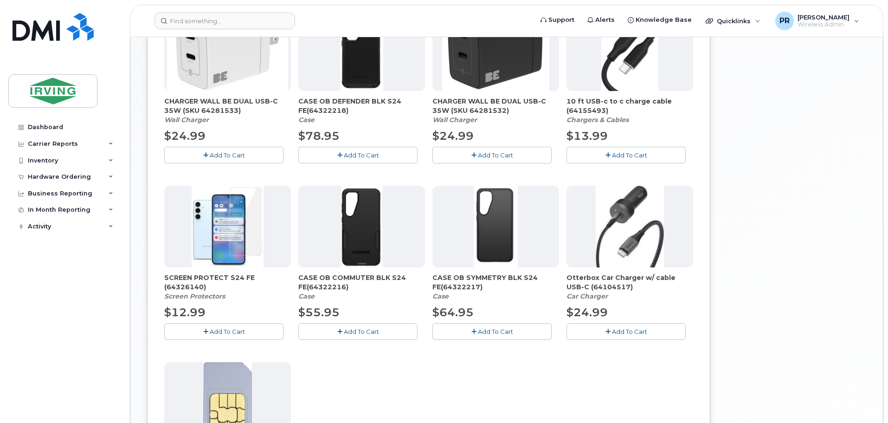
click at [481, 333] on span "Add To Cart" at bounding box center [495, 330] width 35 height 7
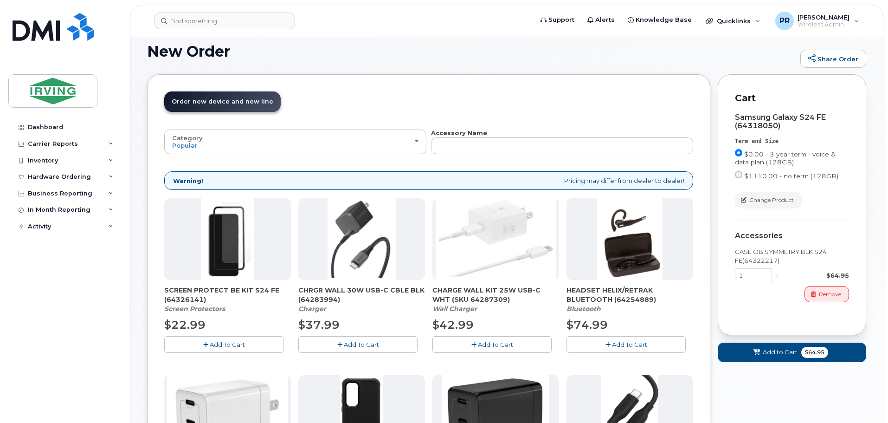
scroll to position [5, 0]
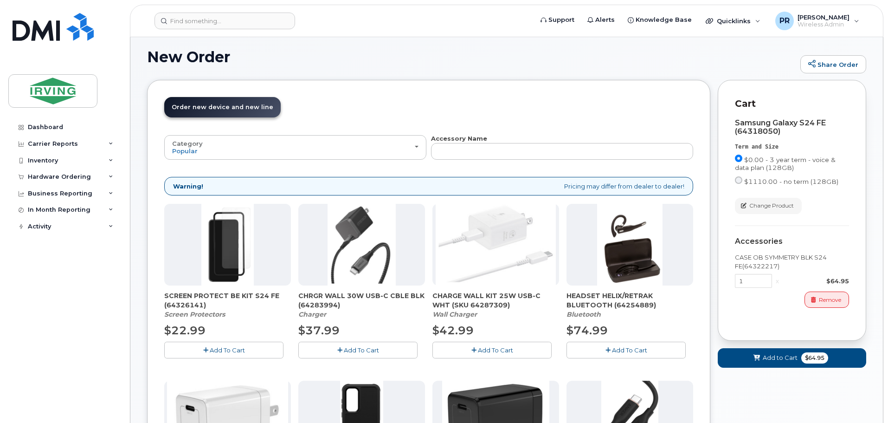
click at [351, 346] on span "Add To Cart" at bounding box center [361, 349] width 35 height 7
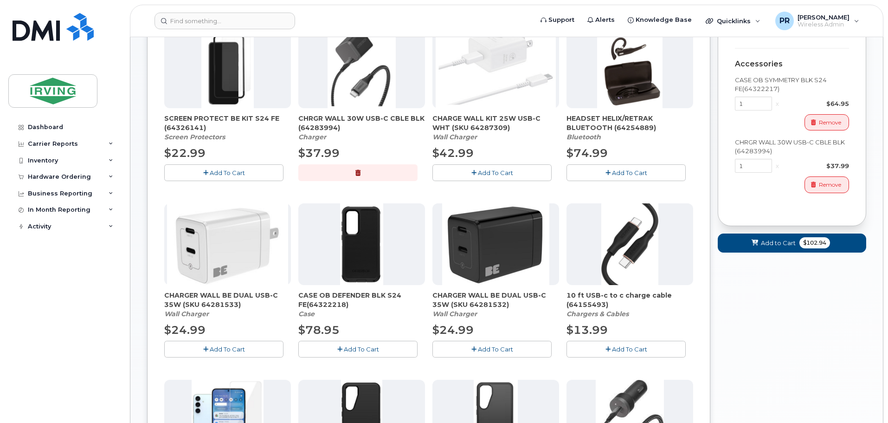
scroll to position [191, 0]
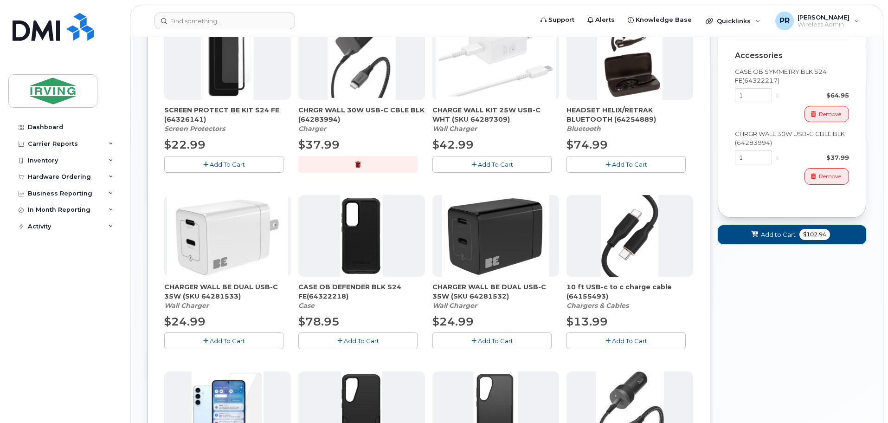
click at [785, 235] on span "Add to Cart" at bounding box center [778, 234] width 35 height 9
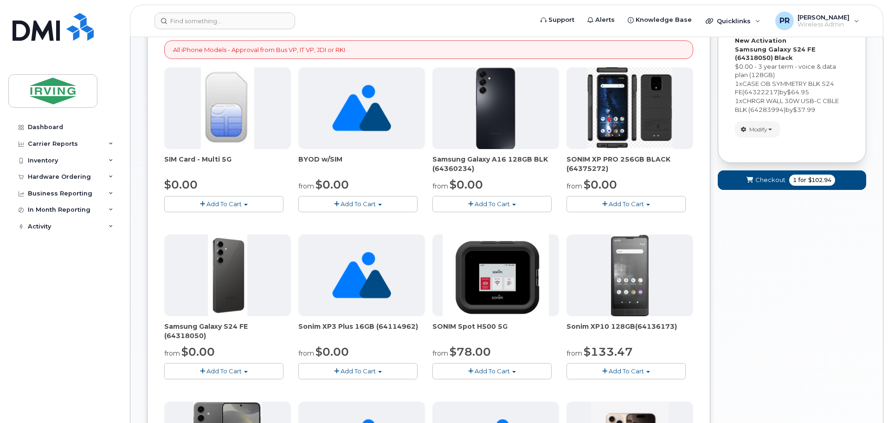
scroll to position [136, 0]
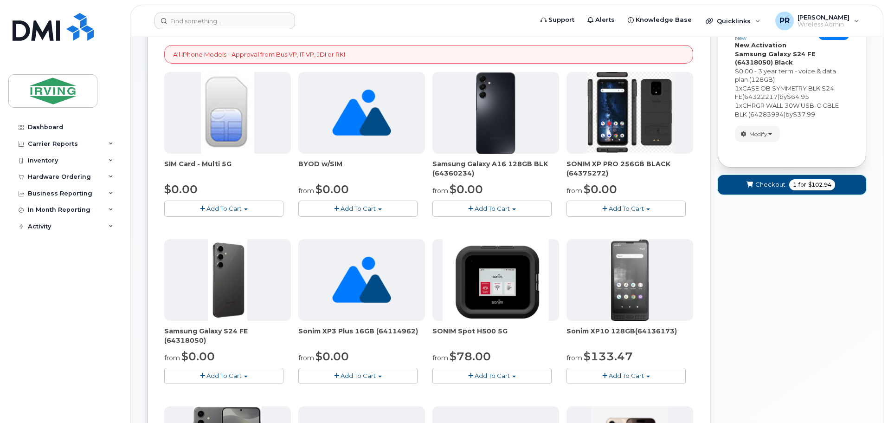
click at [785, 186] on button "Checkout 1 for $102.94" at bounding box center [792, 184] width 148 height 19
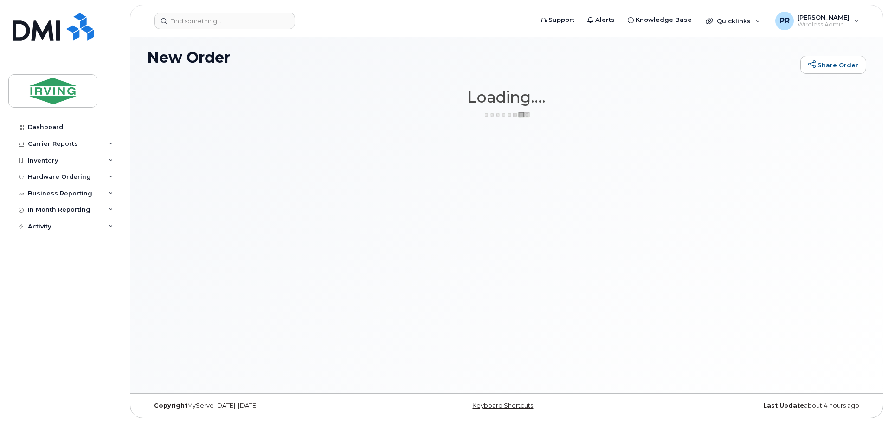
scroll to position [5, 0]
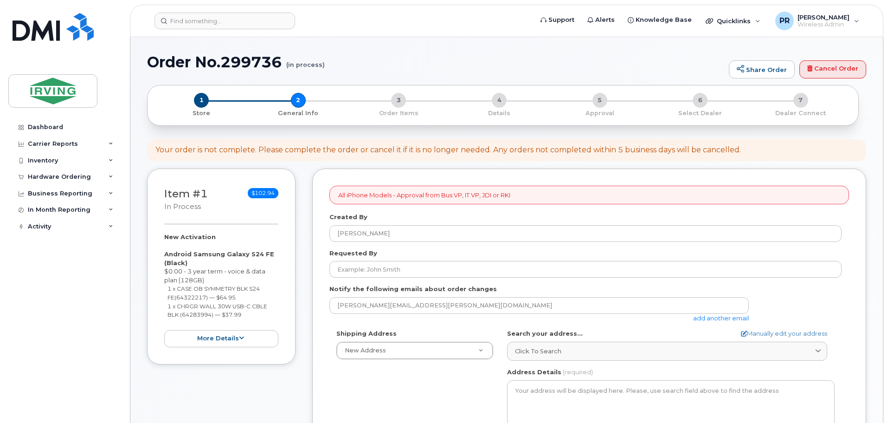
select select
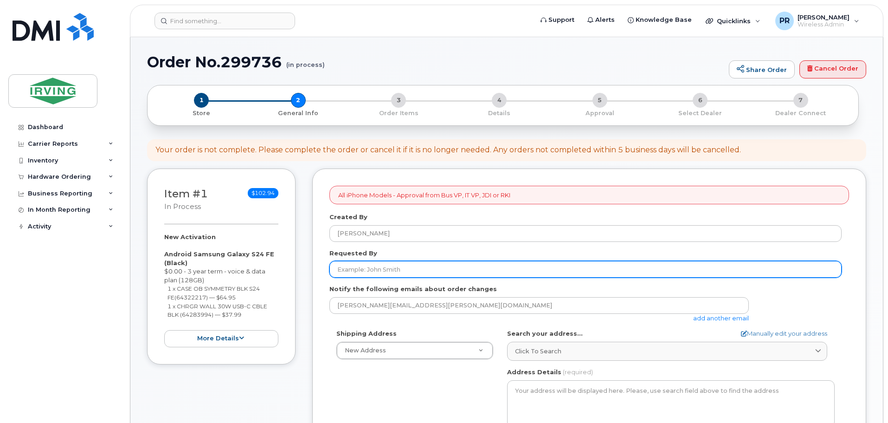
click at [395, 271] on input "Requested By" at bounding box center [585, 269] width 512 height 17
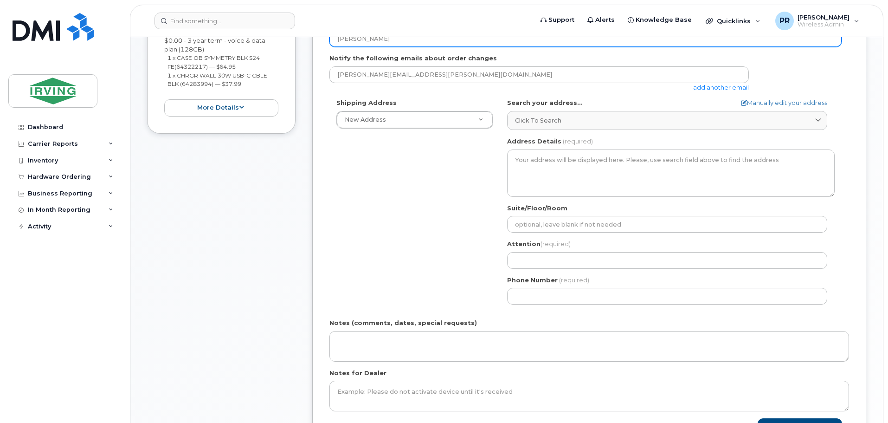
scroll to position [232, 0]
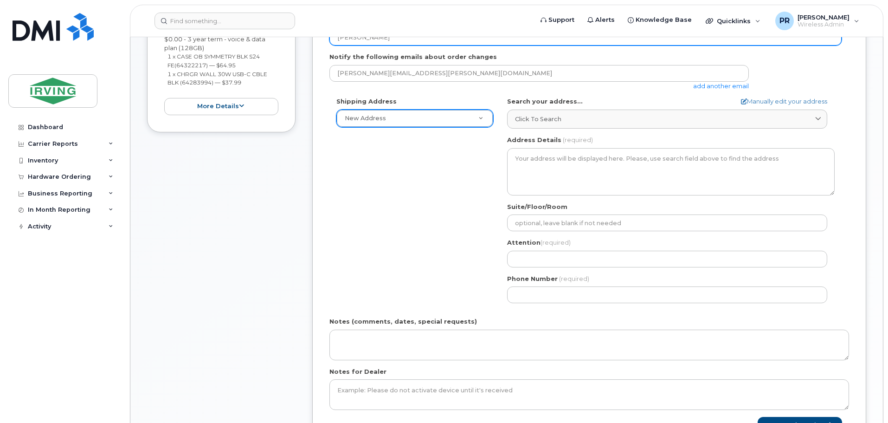
type input "[PERSON_NAME]"
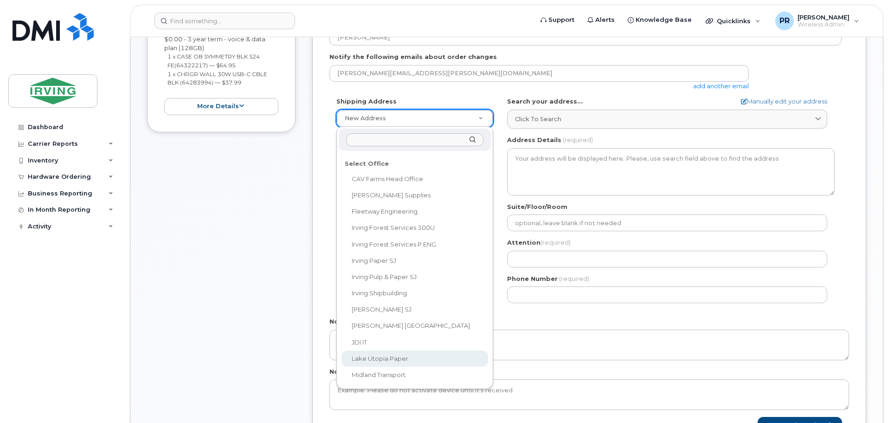
scroll to position [45, 0]
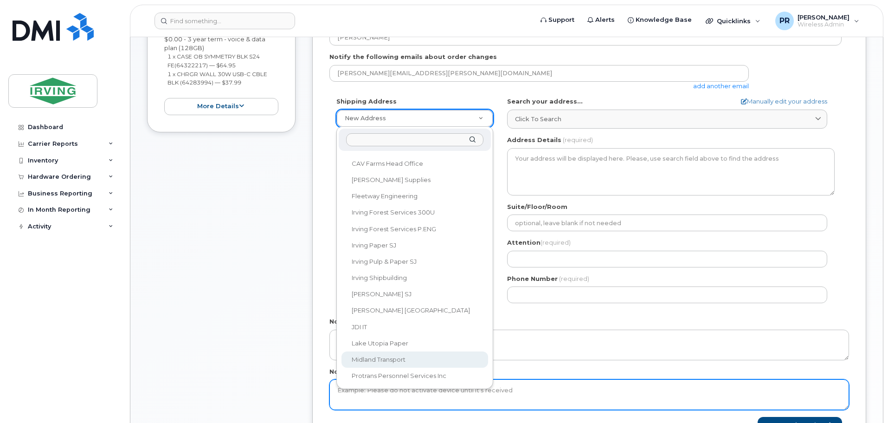
select select
type textarea "100 Prom Midland DIEPPE NB E1A 6X4 CANADA Dieppe [GEOGRAPHIC_DATA] E1A 6X4"
type input "[PERSON_NAME]"
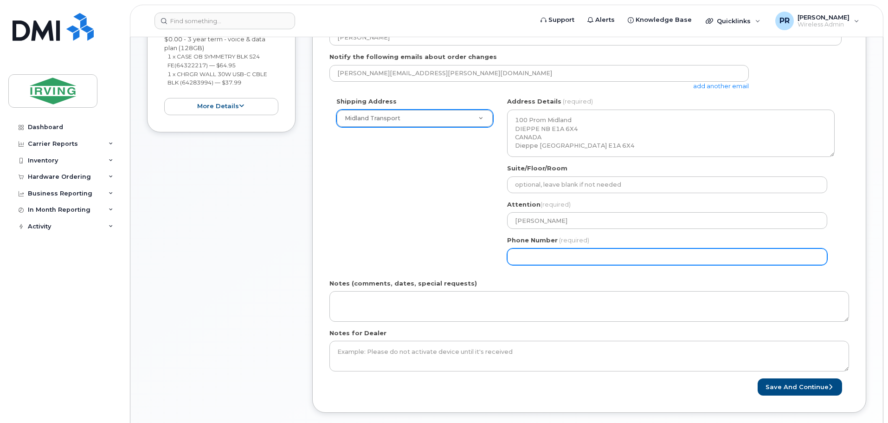
click at [534, 260] on input "Phone Number" at bounding box center [667, 256] width 320 height 17
select select
type input "506859562"
select select
type input "5068595622"
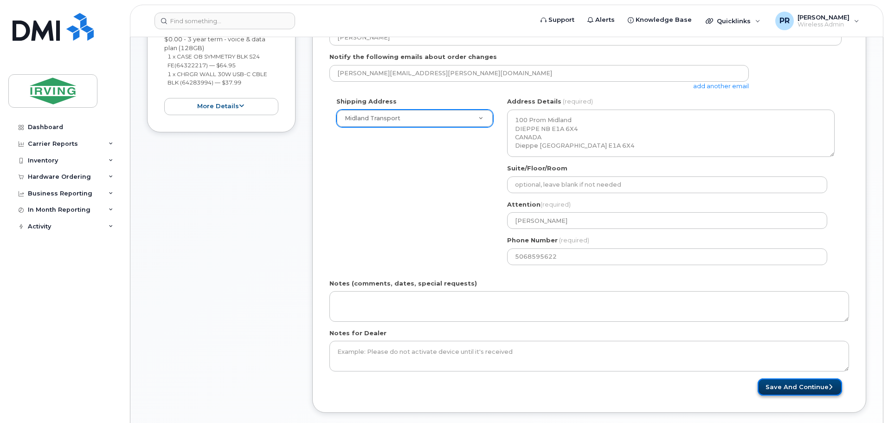
click at [778, 384] on button "Save and Continue" at bounding box center [799, 386] width 84 height 17
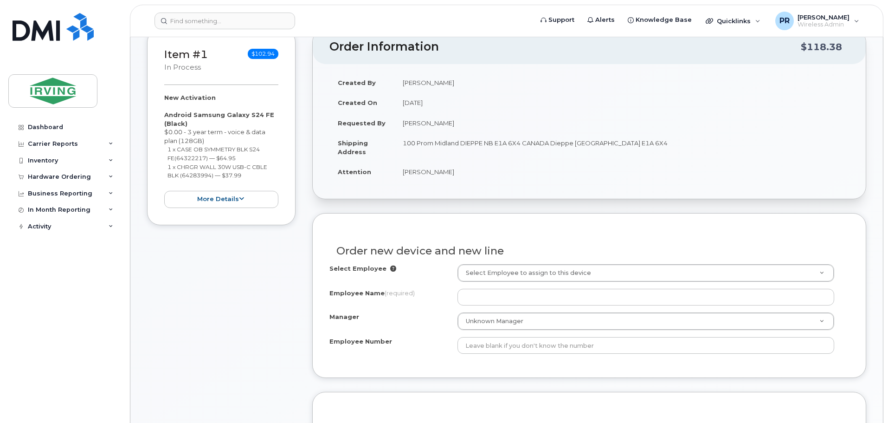
scroll to position [186, 0]
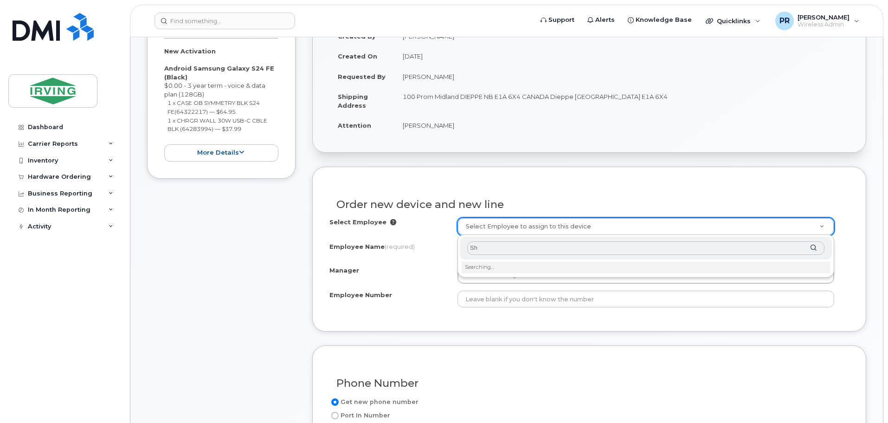
type input "S"
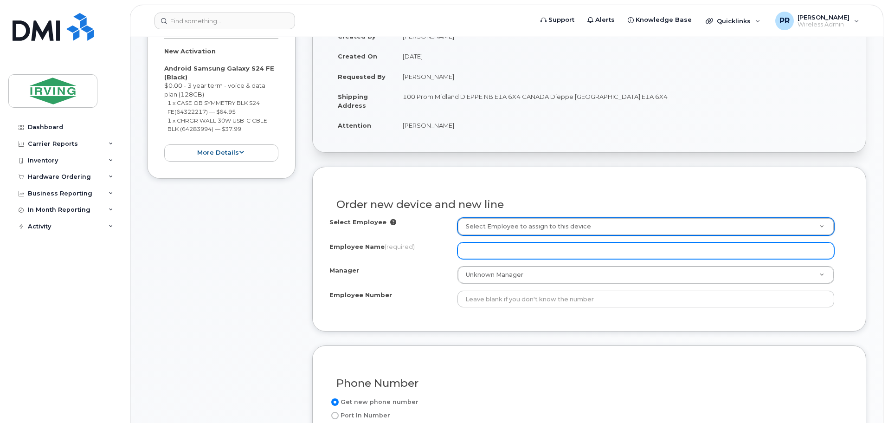
click at [474, 250] on input "Employee Name (required)" at bounding box center [645, 250] width 377 height 17
paste input "Sheamus O'reilly-S24 FE, case and charger"
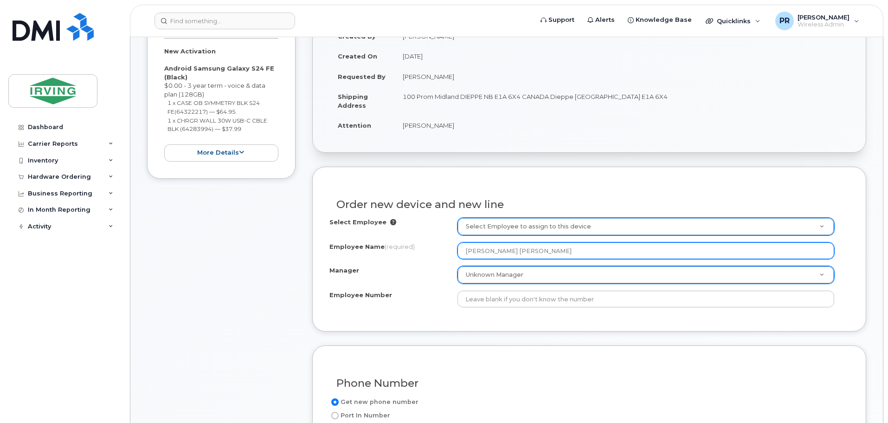
type input "[PERSON_NAME] [PERSON_NAME]"
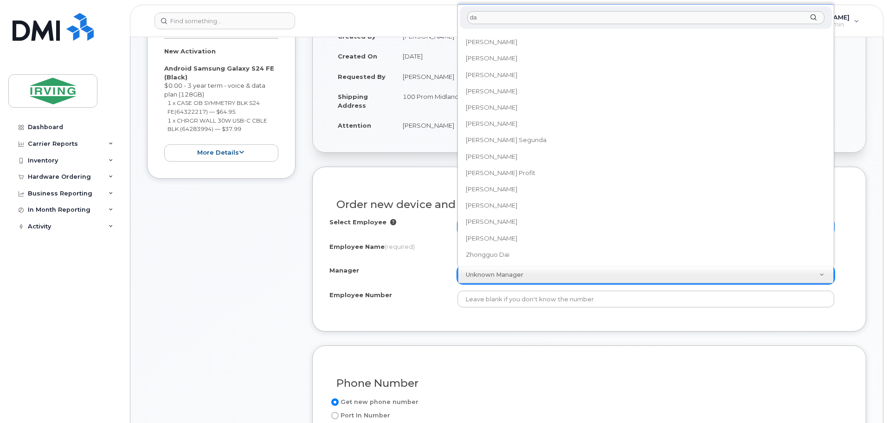
scroll to position [0, 0]
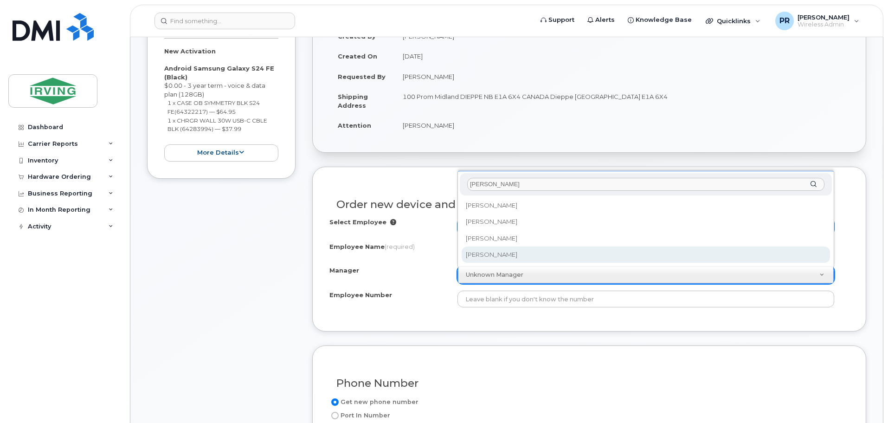
type input "david w"
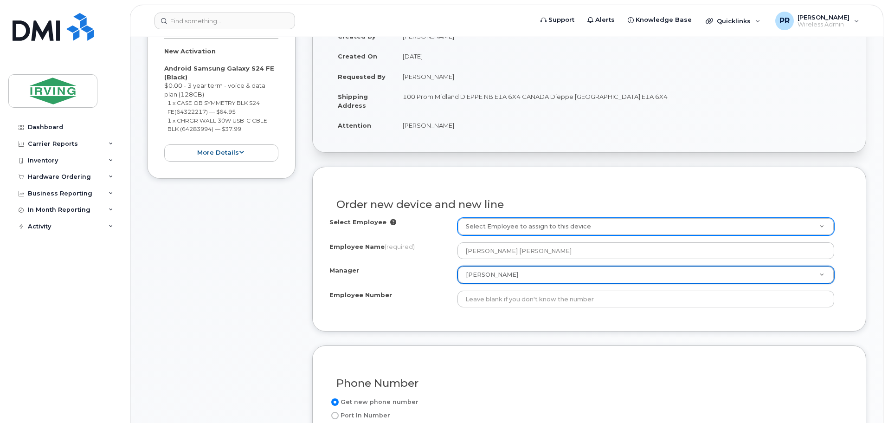
select select "1455796"
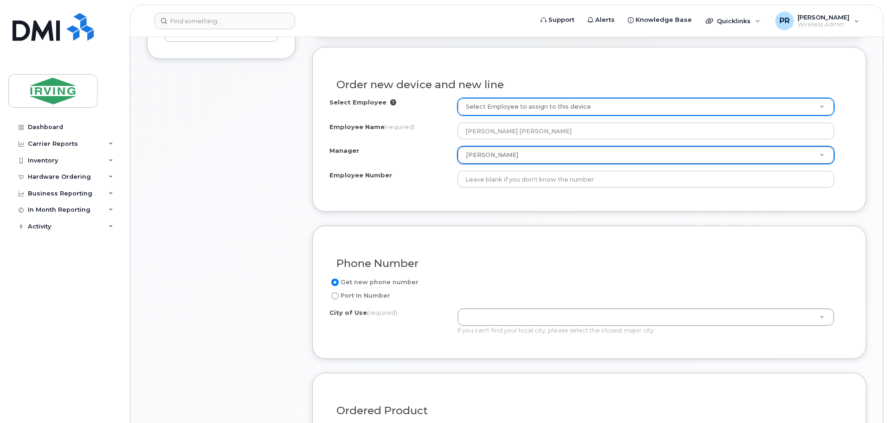
scroll to position [371, 0]
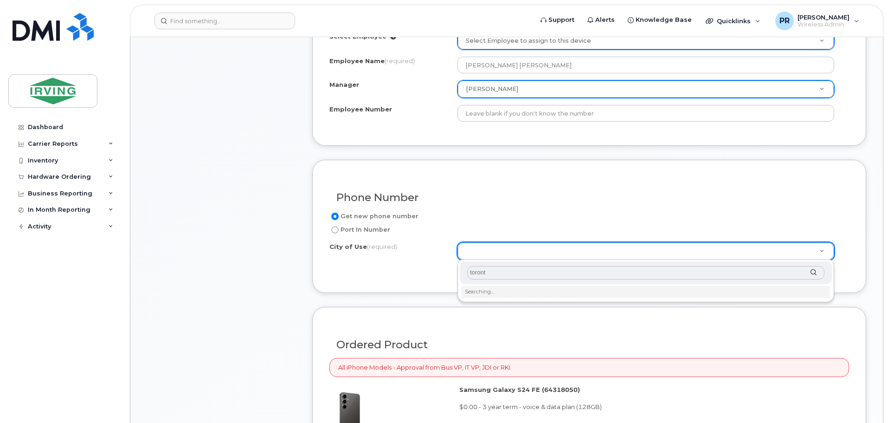
type input "toronto"
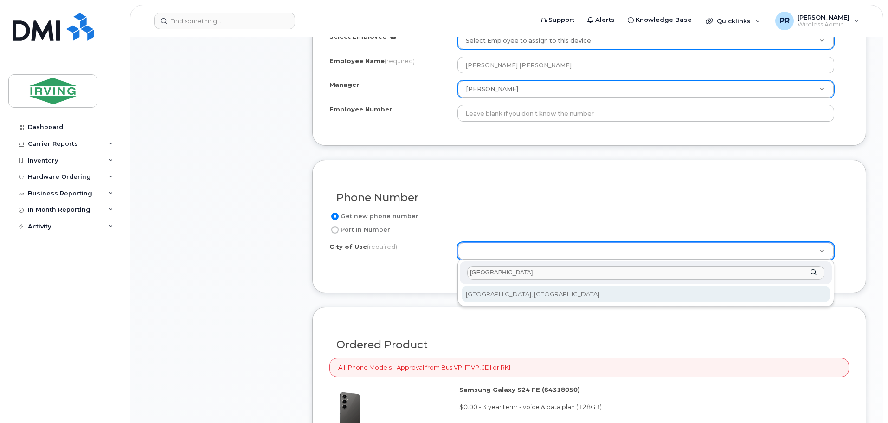
type input "4934"
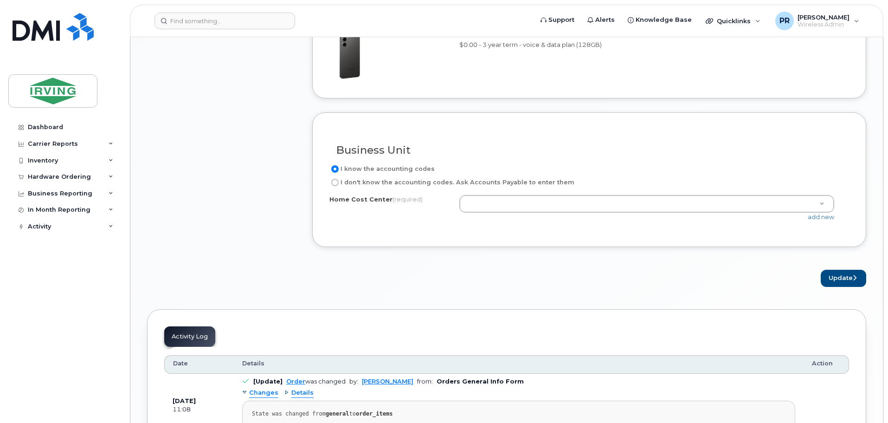
scroll to position [742, 0]
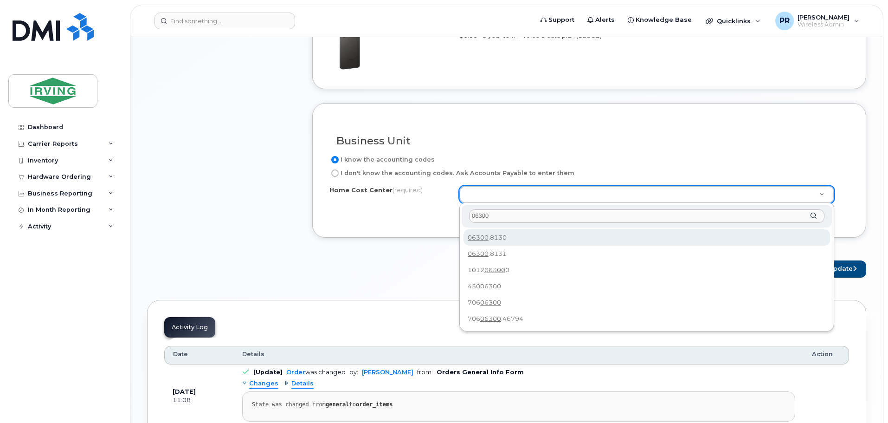
type input "06300"
type input "06300.8130"
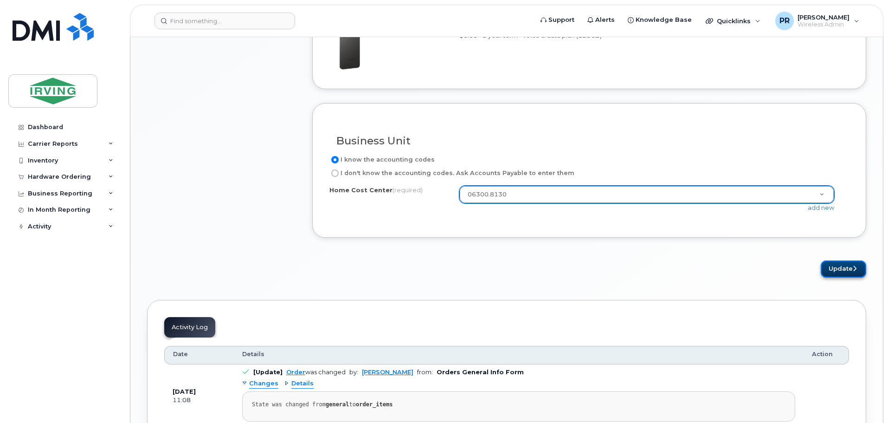
click at [847, 269] on button "Update" at bounding box center [842, 268] width 45 height 17
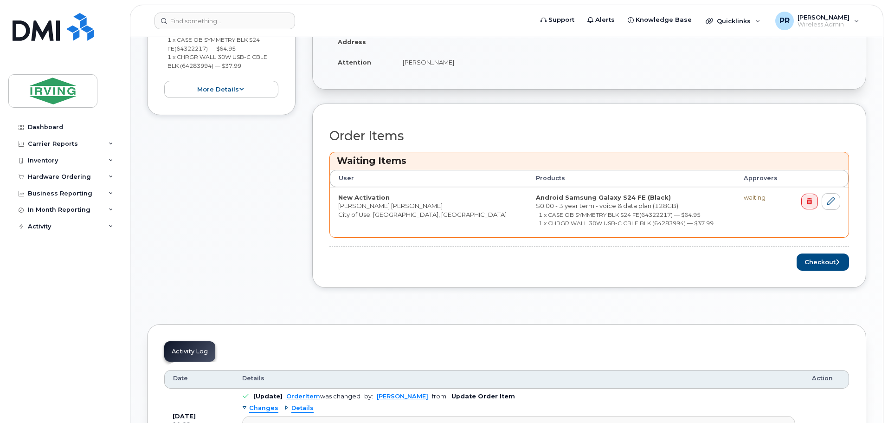
scroll to position [325, 0]
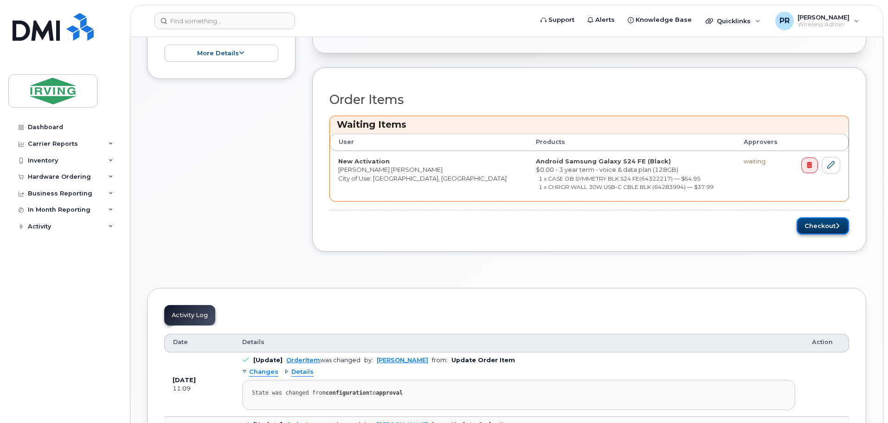
click at [822, 228] on button "Checkout" at bounding box center [822, 225] width 52 height 17
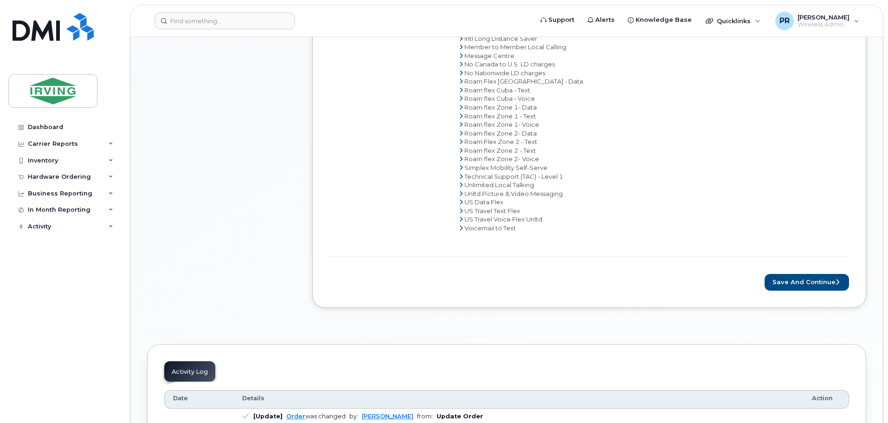
scroll to position [649, 0]
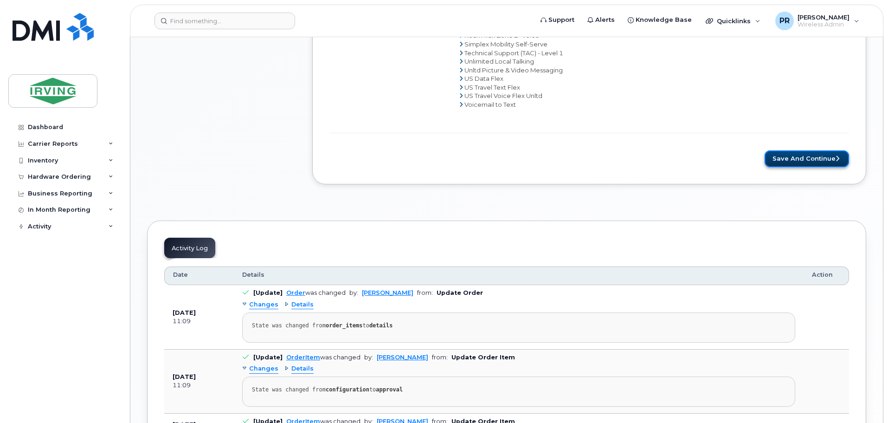
click at [799, 156] on button "Save and Continue" at bounding box center [806, 158] width 84 height 17
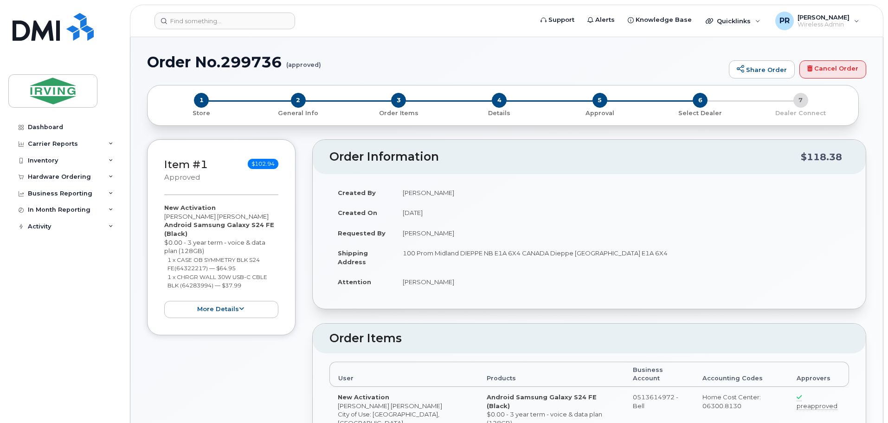
radio input "true"
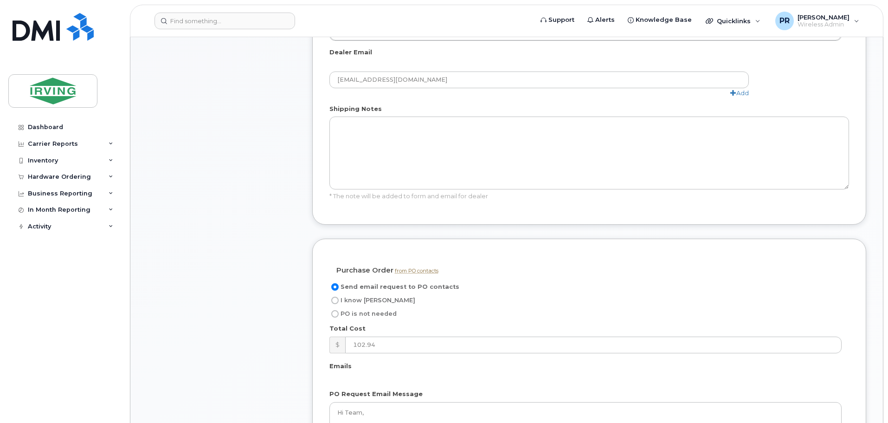
scroll to position [557, 0]
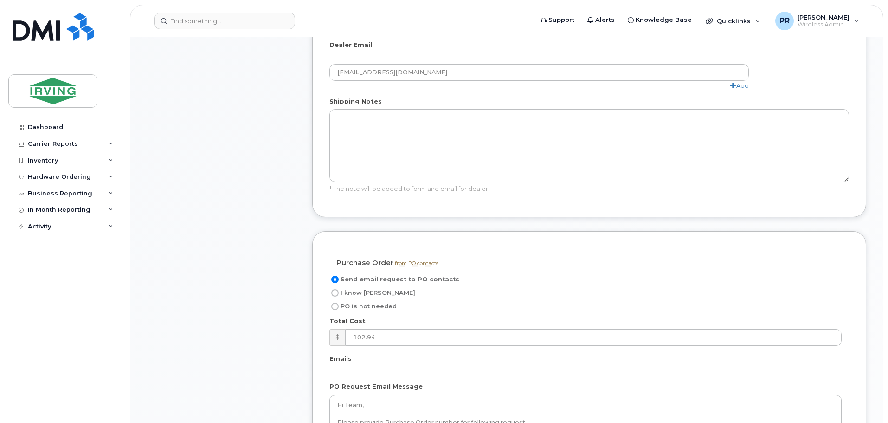
click at [359, 289] on span "I know [PERSON_NAME]" at bounding box center [377, 292] width 75 height 7
click at [339, 289] on input "I know [PERSON_NAME]" at bounding box center [334, 292] width 7 height 7
radio input "true"
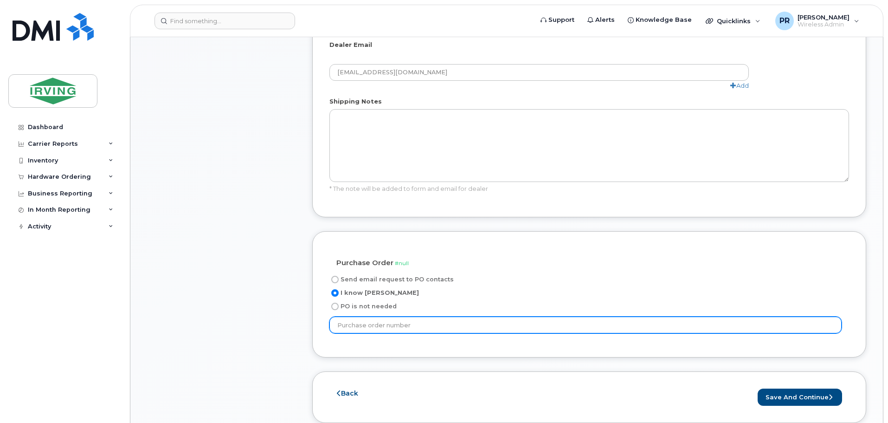
click at [378, 316] on input "text" at bounding box center [585, 324] width 512 height 17
type input "64082"
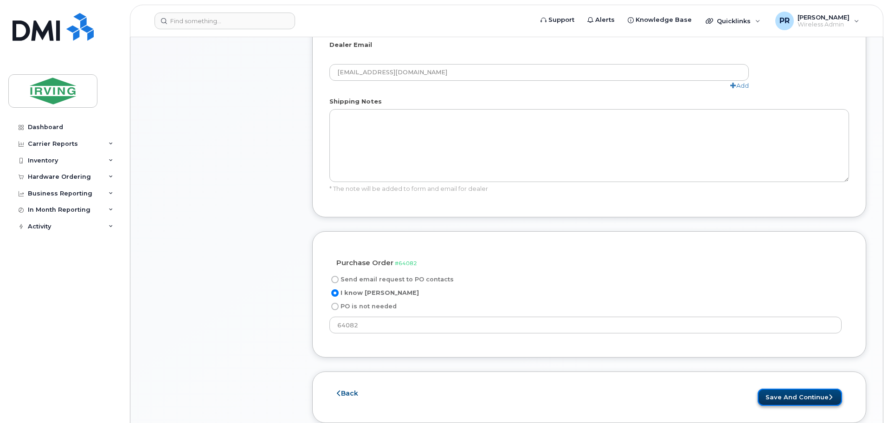
click at [774, 388] on button "Save and Continue" at bounding box center [799, 396] width 84 height 17
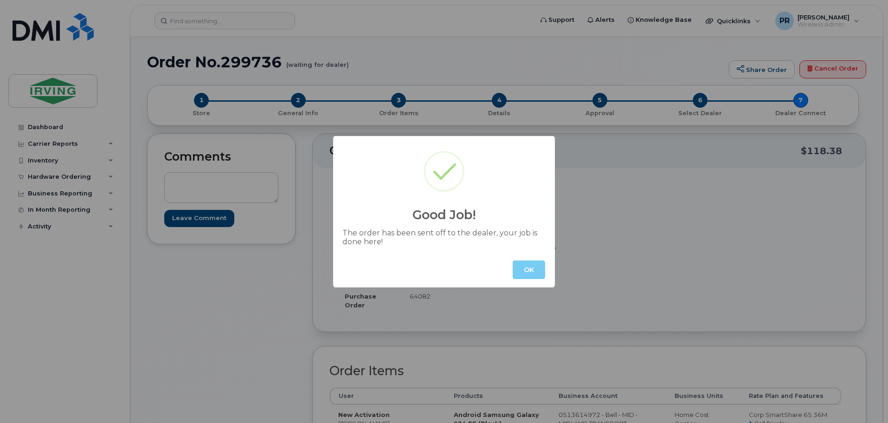
click at [530, 276] on button "OK" at bounding box center [529, 269] width 32 height 19
